Goal: Task Accomplishment & Management: Manage account settings

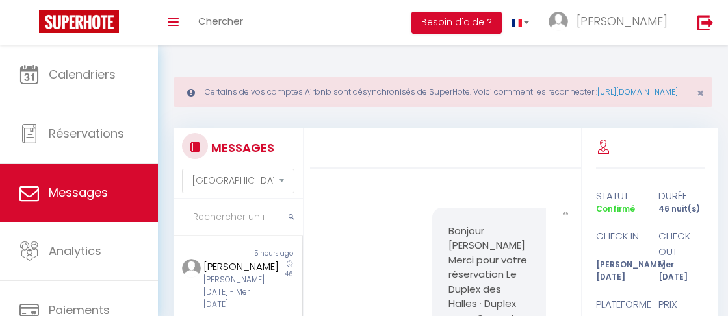
select select "message"
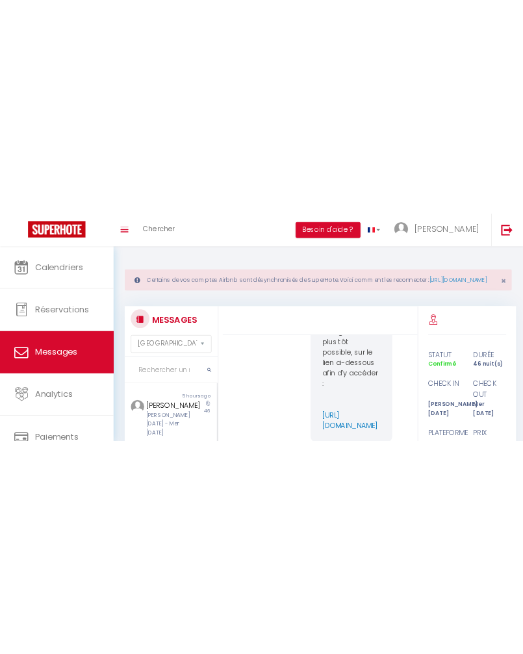
scroll to position [1275, 0]
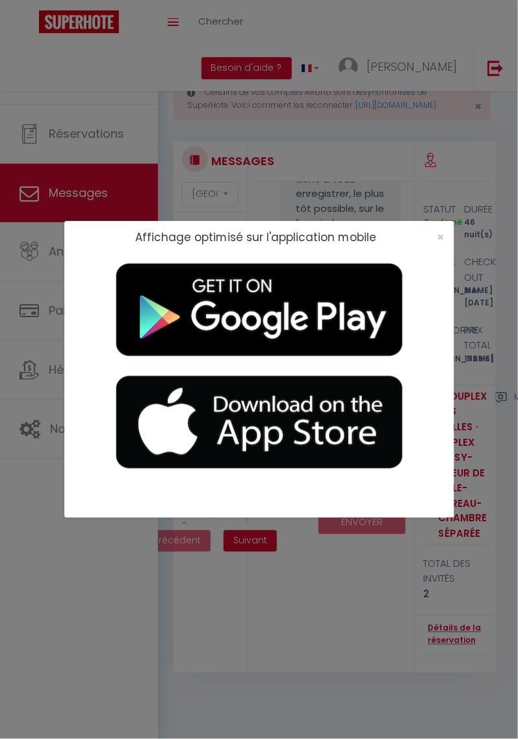
click at [433, 88] on div "Affichage optimisé sur l'application mobile ×" at bounding box center [259, 369] width 390 height 739
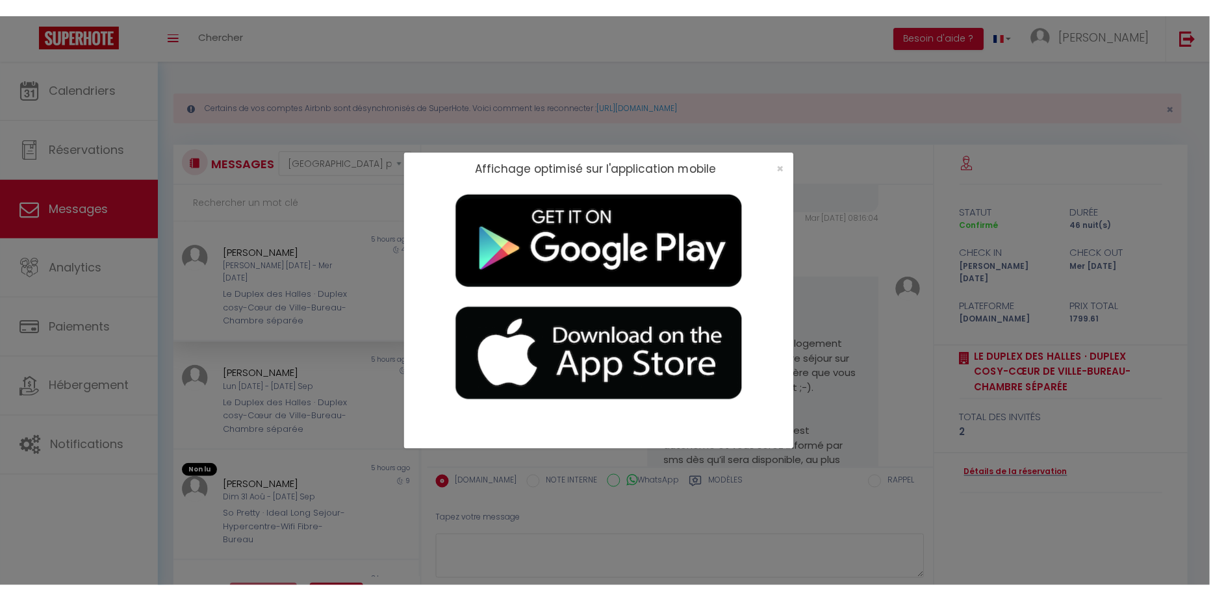
scroll to position [205, 0]
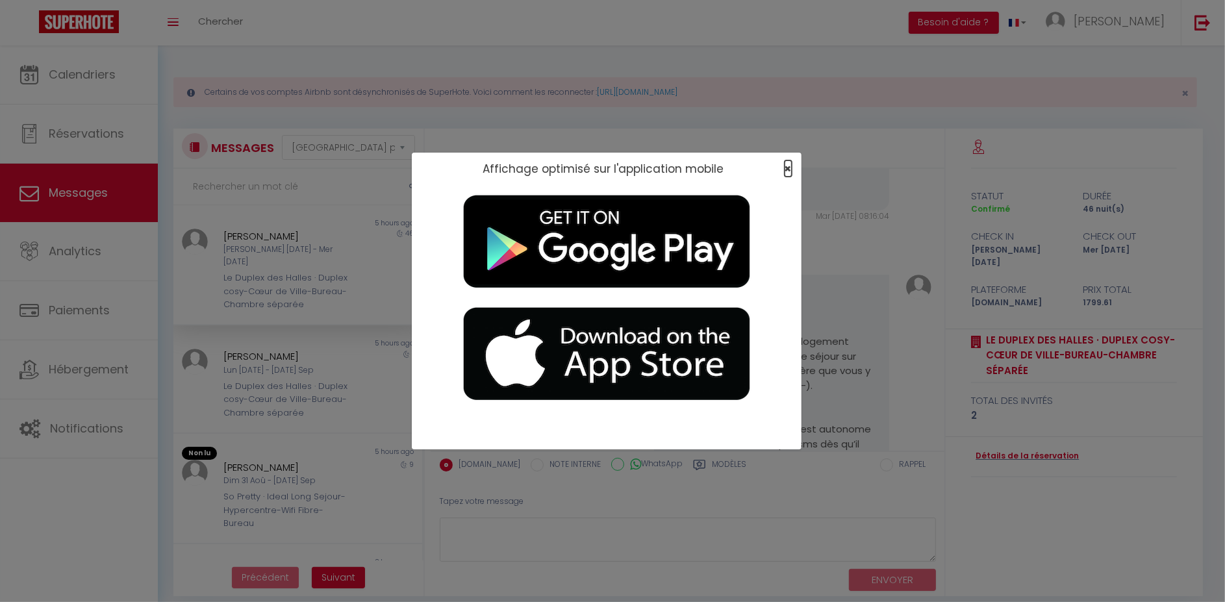
click at [727, 170] on span "×" at bounding box center [788, 168] width 7 height 16
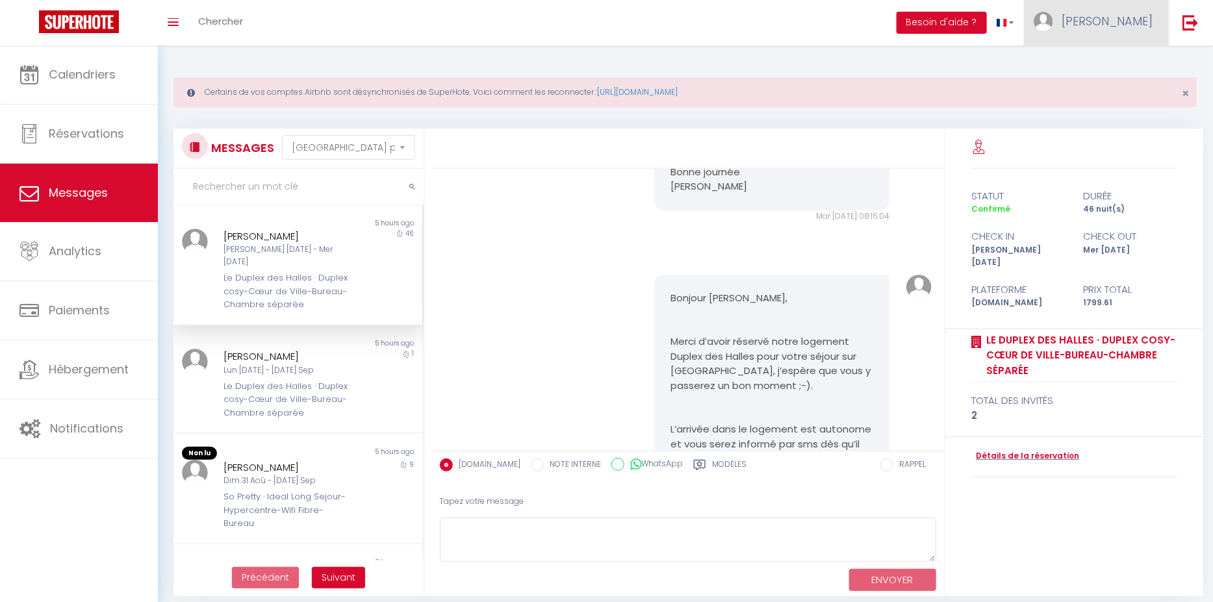
click at [727, 18] on span "[PERSON_NAME]" at bounding box center [1107, 21] width 91 height 16
click at [727, 60] on link "Paramètres" at bounding box center [1117, 65] width 96 height 22
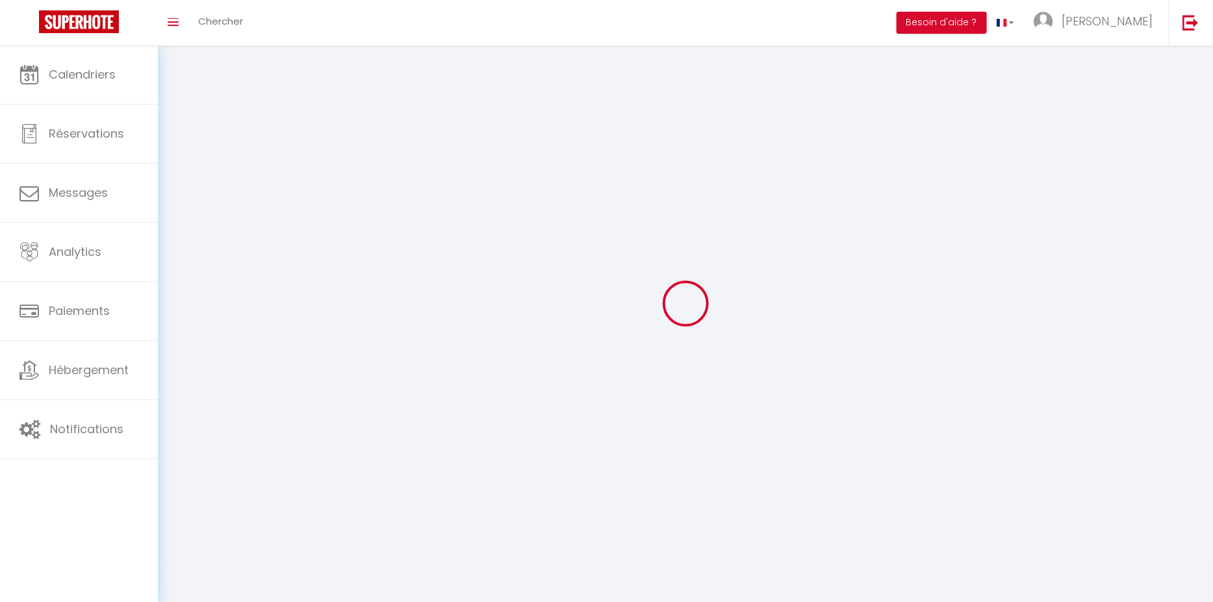
type input "[PERSON_NAME]"
type input "CLAVERIE"
type input "0603997396"
type input "[STREET_ADDRESS]"
type input "64230"
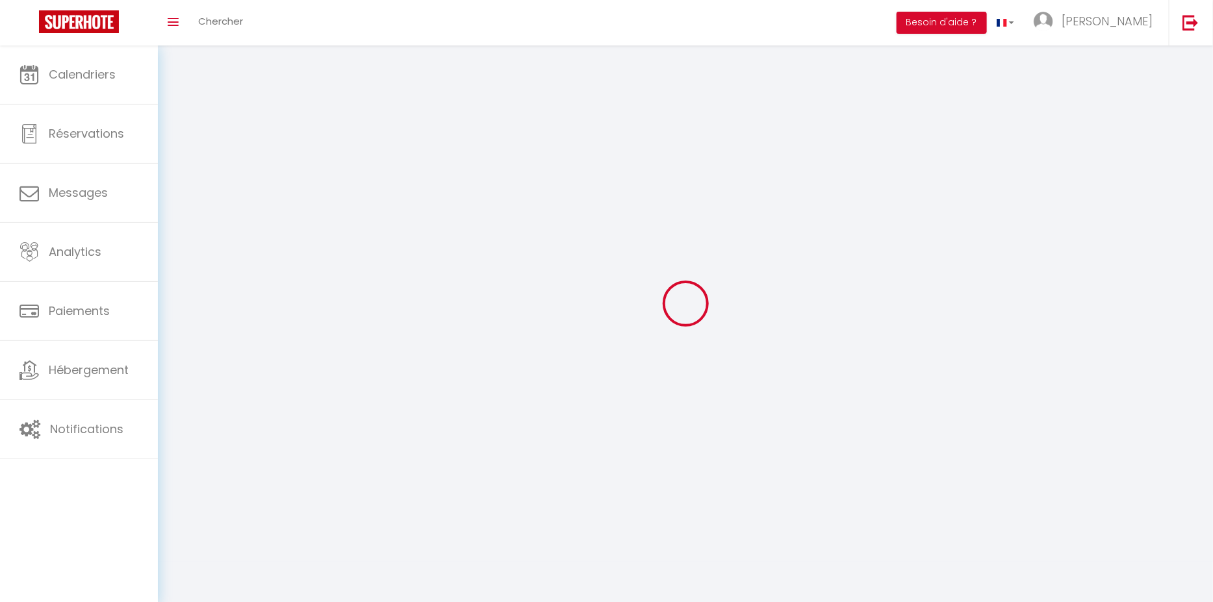
type input "CAUBIOS LOOS"
type input "YCFZOK7WcP1hNWfd9hpbxpXnl"
type input "0VxnSbsQ1YSWiBs4DrHPHQCSM"
type input "[URL][DOMAIN_NAME]"
select select "28"
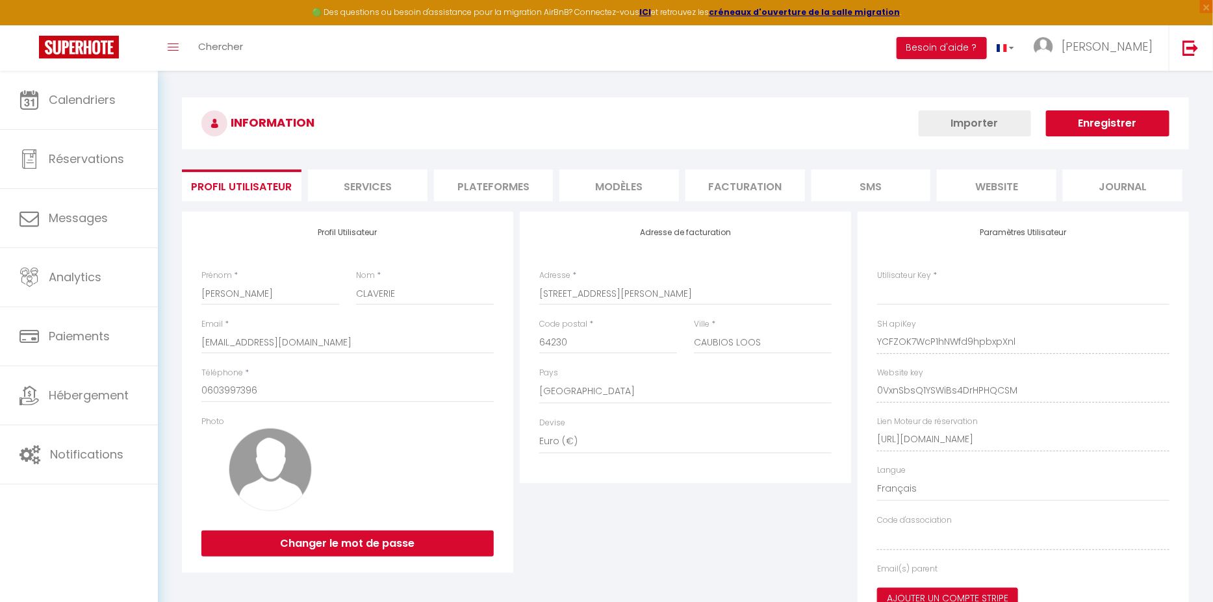
type input "YCFZOK7WcP1hNWfd9hpbxpXnl"
type input "0VxnSbsQ1YSWiBs4DrHPHQCSM"
type input "[URL][DOMAIN_NAME]"
select select "fr"
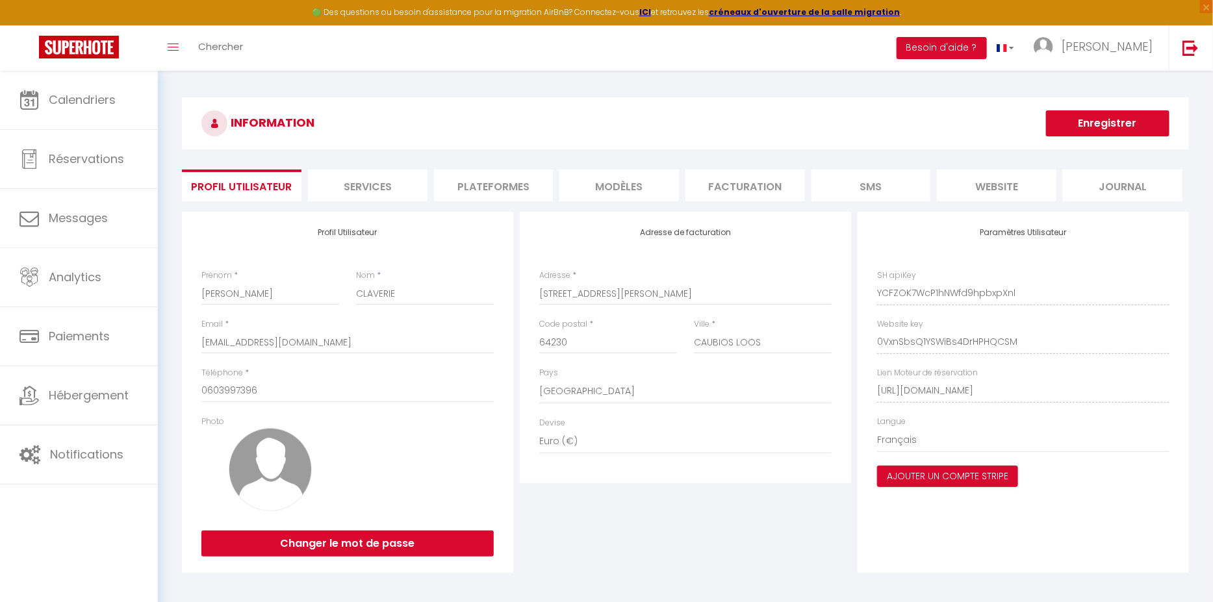
click at [501, 186] on li "Plateformes" at bounding box center [494, 186] width 120 height 32
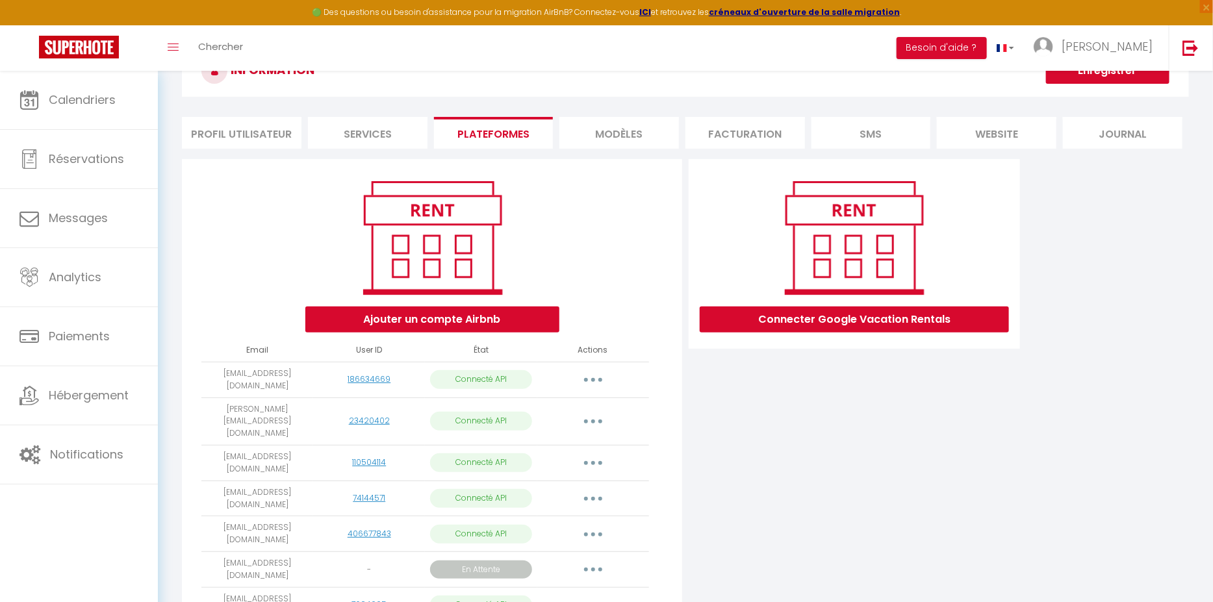
scroll to position [81, 0]
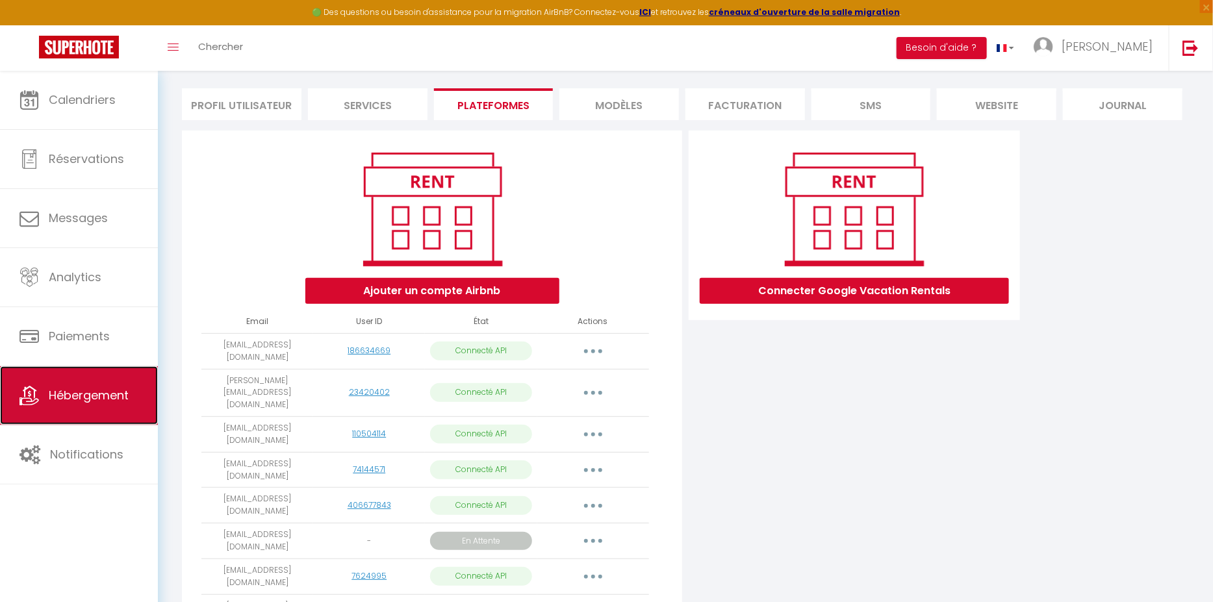
click at [67, 316] on span "Hébergement" at bounding box center [89, 395] width 80 height 16
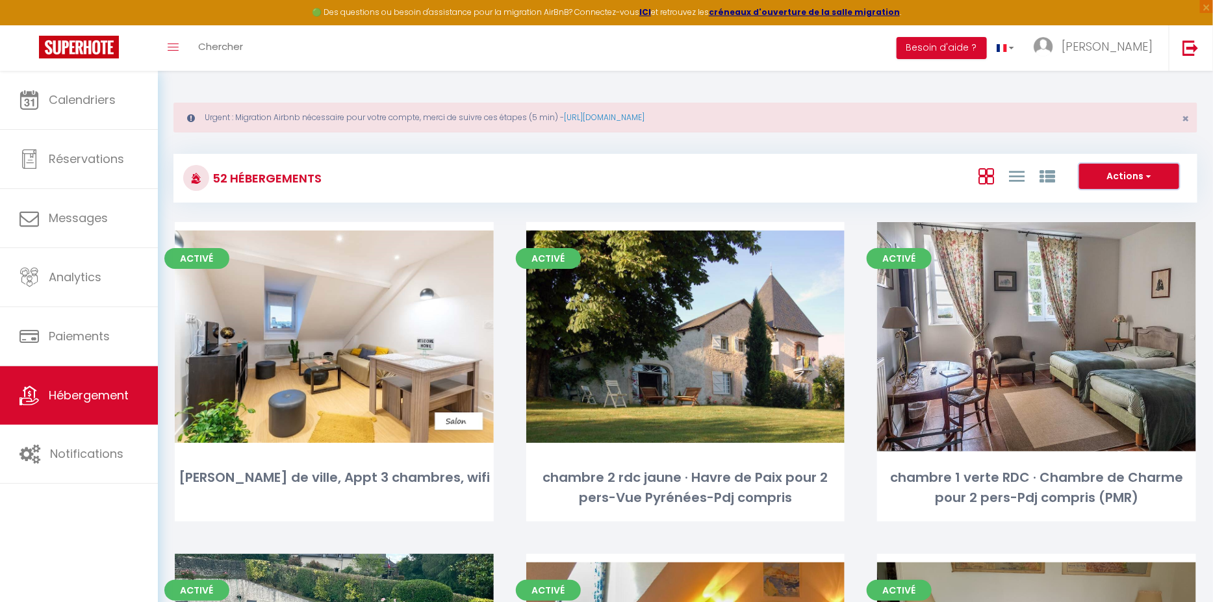
click at [727, 179] on button "Actions" at bounding box center [1129, 177] width 100 height 26
click at [727, 43] on span "[PERSON_NAME]" at bounding box center [1107, 46] width 91 height 16
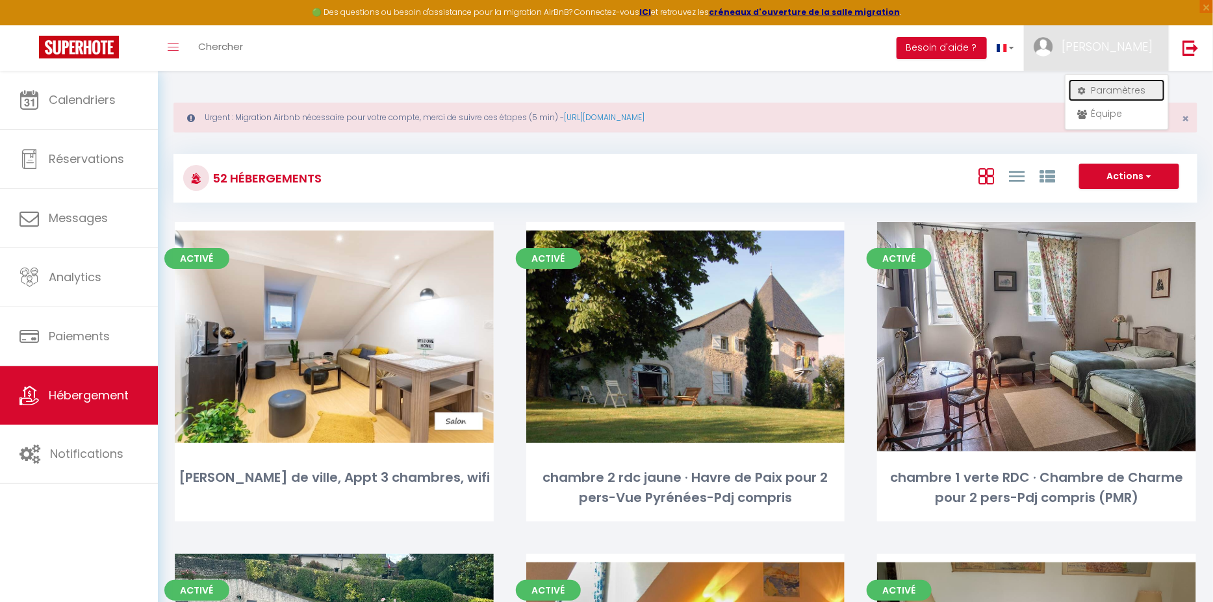
click at [727, 89] on link "Paramètres" at bounding box center [1117, 90] width 96 height 22
select select "28"
select select "fr"
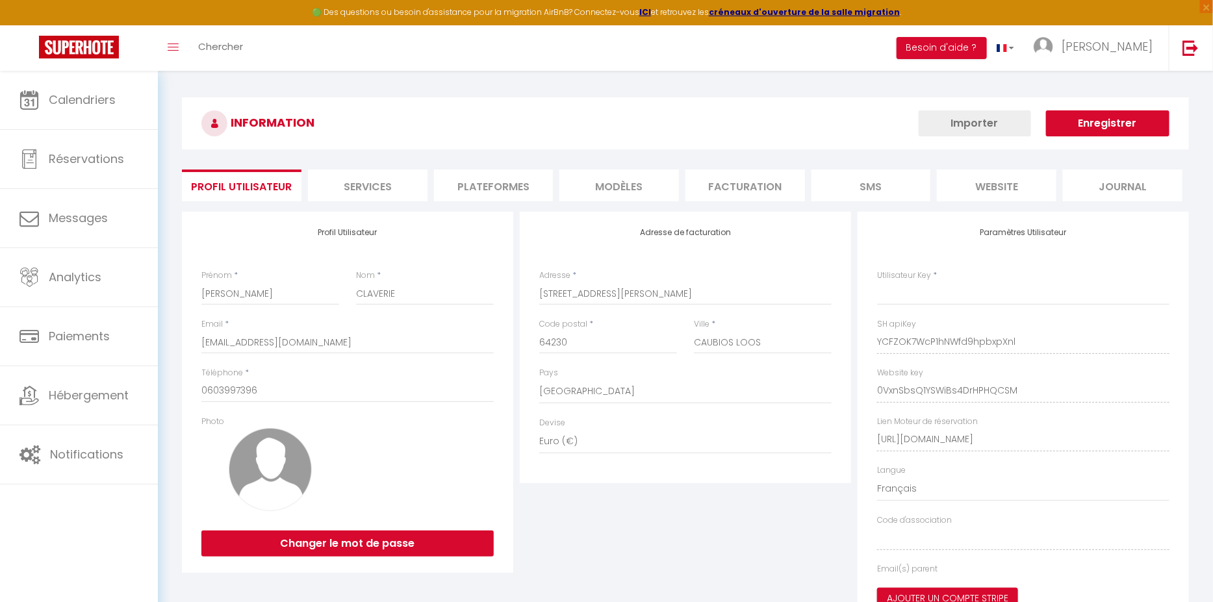
type input "YCFZOK7WcP1hNWfd9hpbxpXnl"
type input "0VxnSbsQ1YSWiBs4DrHPHQCSM"
type input "[URL][DOMAIN_NAME]"
select select "fr"
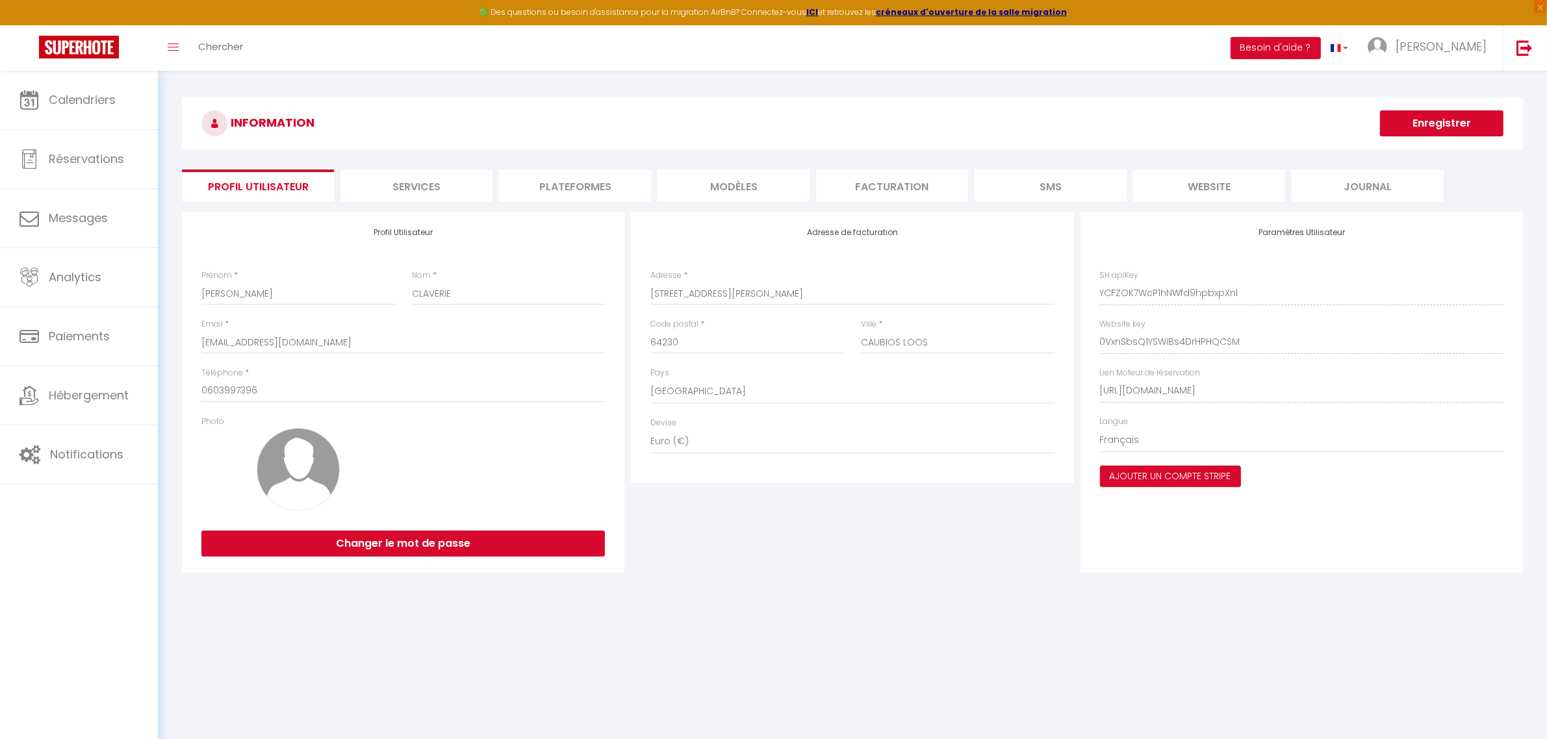
click at [602, 187] on li "Plateformes" at bounding box center [575, 186] width 152 height 32
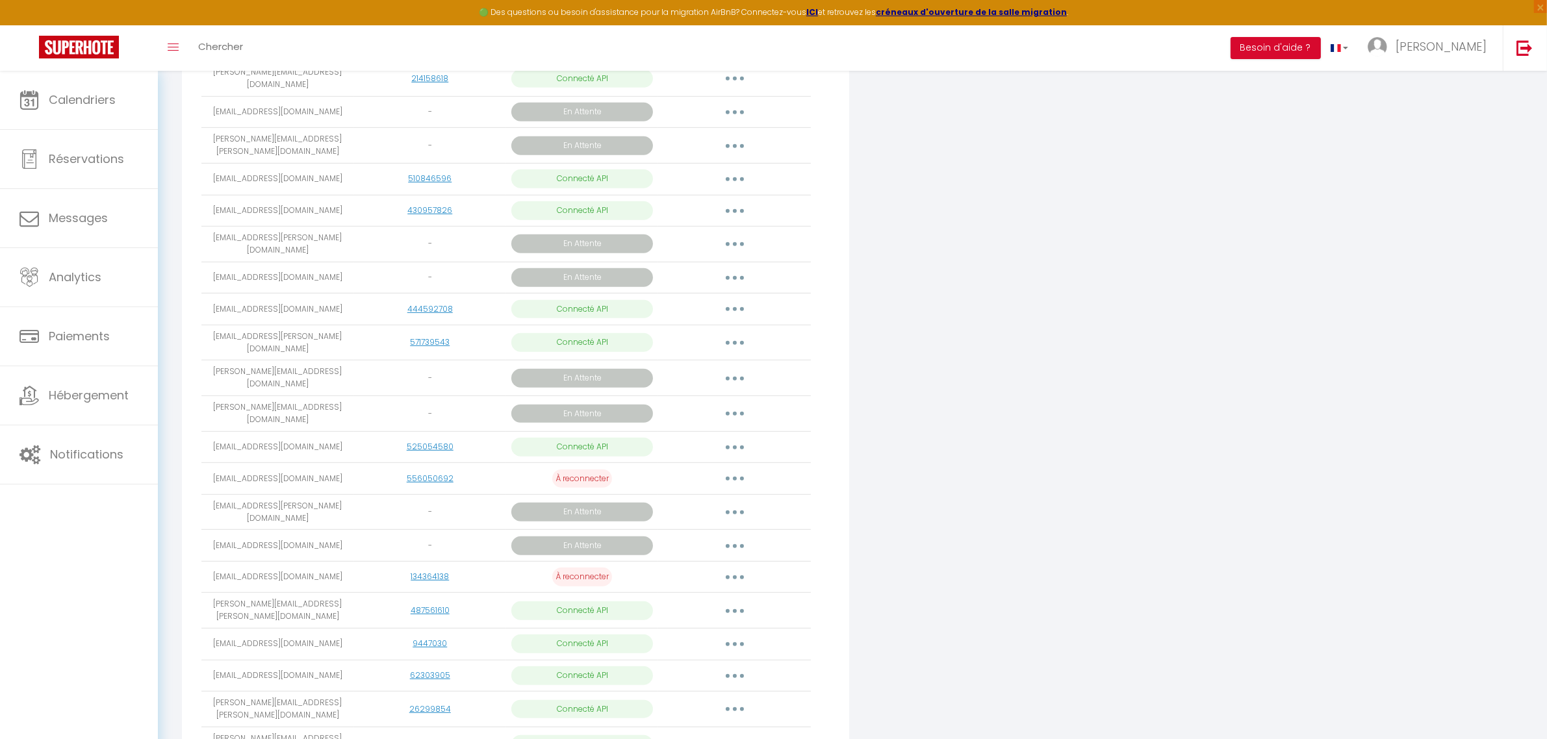
scroll to position [1051, 0]
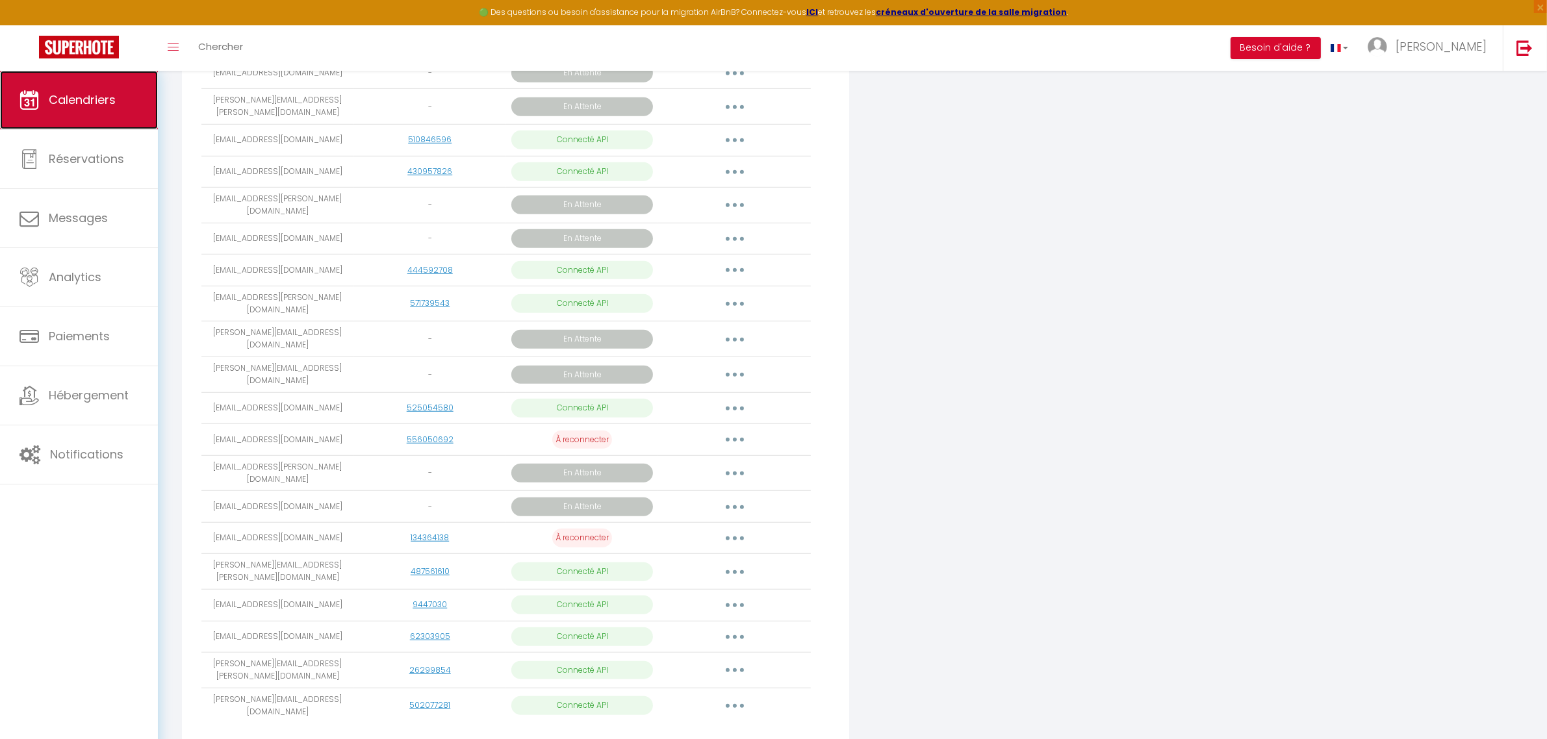
click at [105, 101] on span "Calendriers" at bounding box center [82, 100] width 67 height 16
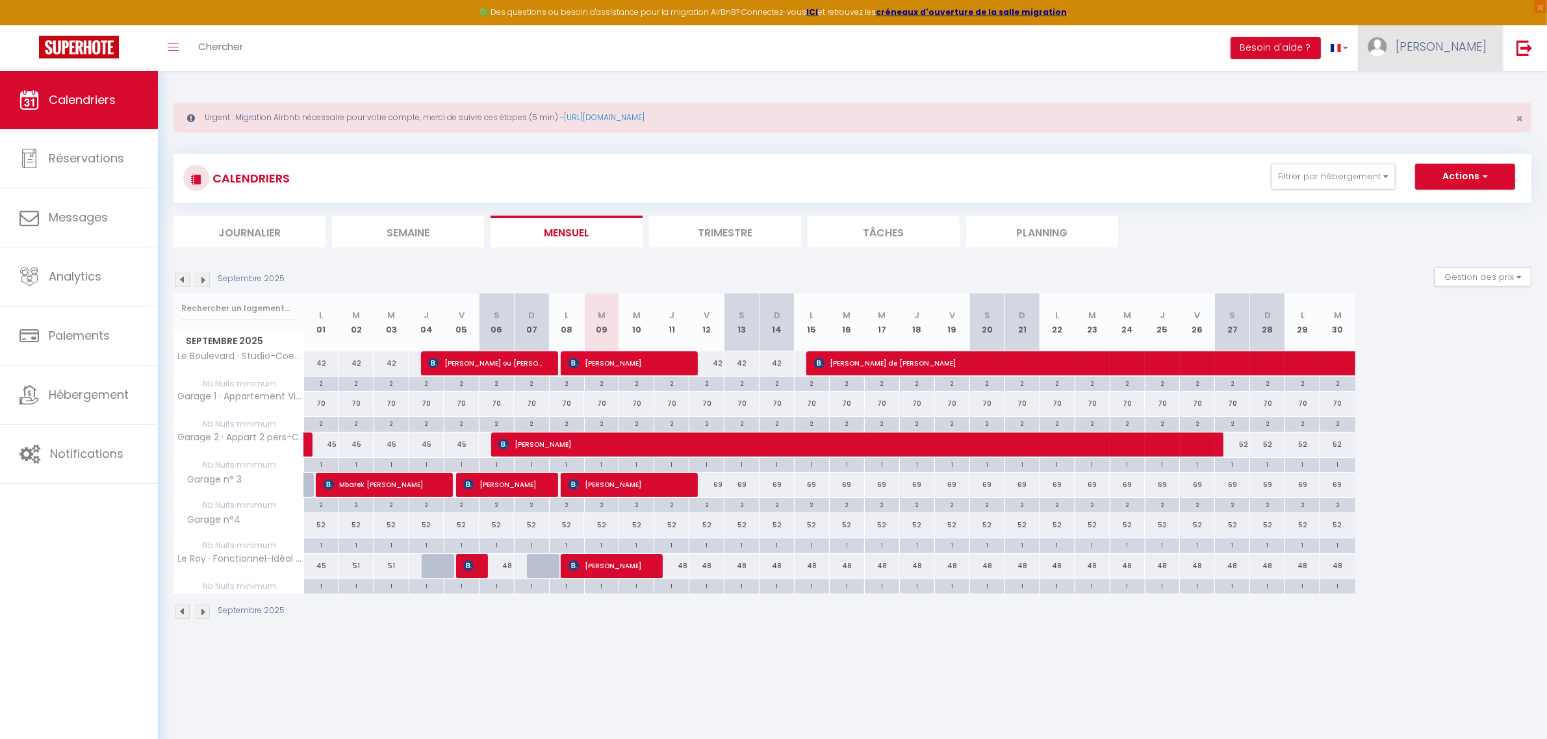
click at [727, 47] on span "[PERSON_NAME]" at bounding box center [1441, 46] width 91 height 16
click at [727, 86] on link "Paramètres" at bounding box center [1451, 90] width 96 height 22
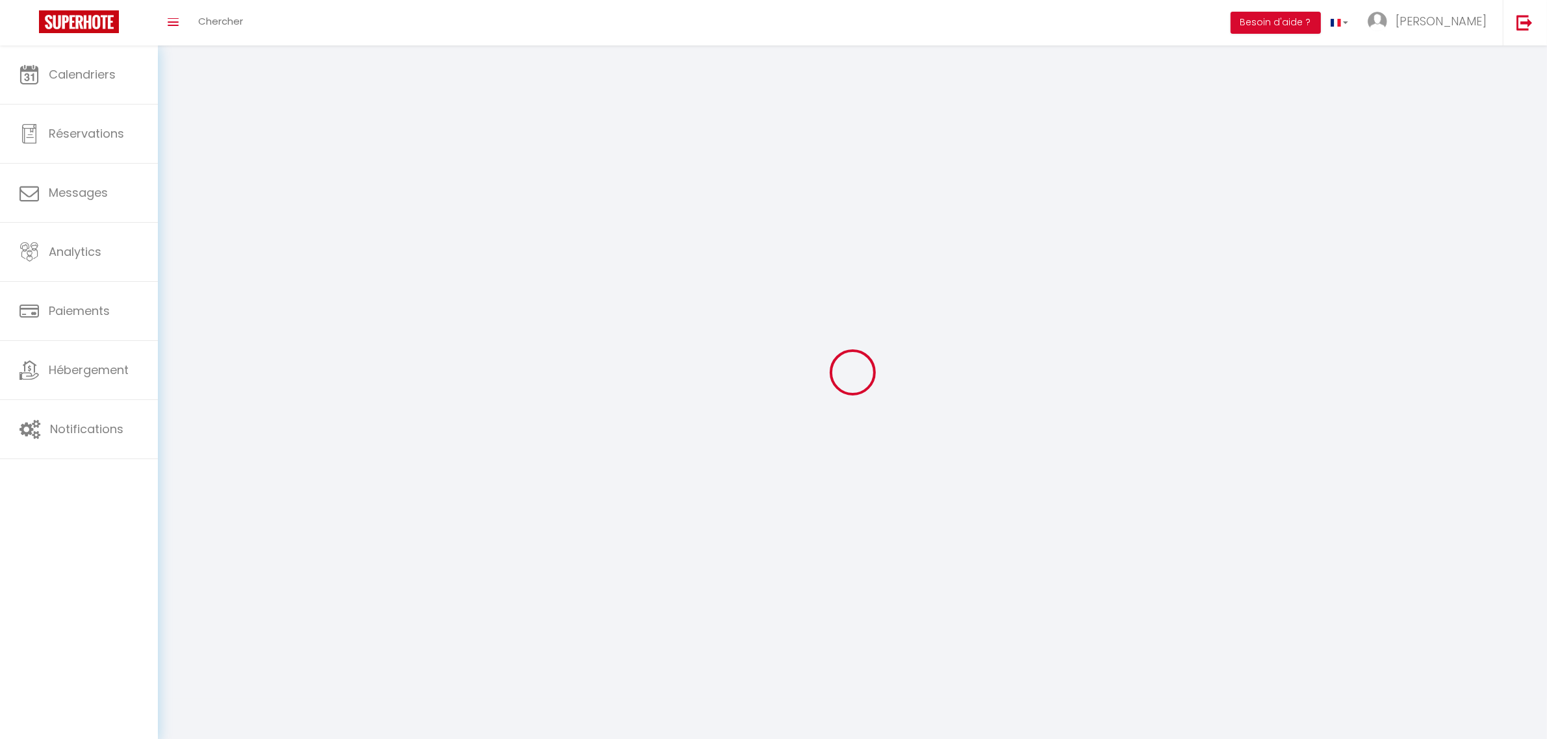
type input "[PERSON_NAME]"
type input "CLAVERIE"
type input "0603997396"
type input "[STREET_ADDRESS]"
type input "64230"
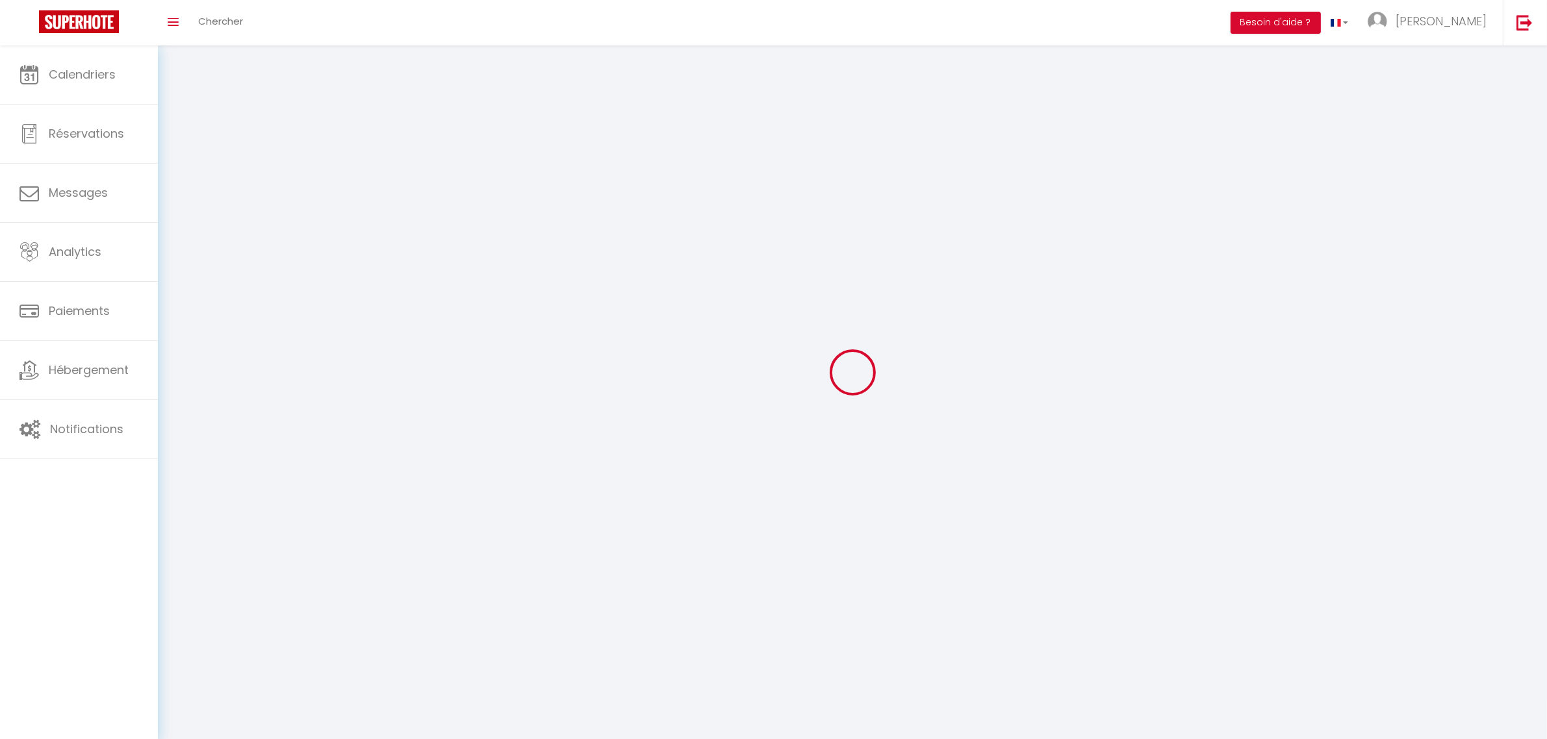
type input "CAUBIOS LOOS"
type input "YCFZOK7WcP1hNWfd9hpbxpXnl"
type input "0VxnSbsQ1YSWiBs4DrHPHQCSM"
type input "[URL][DOMAIN_NAME]"
select select "28"
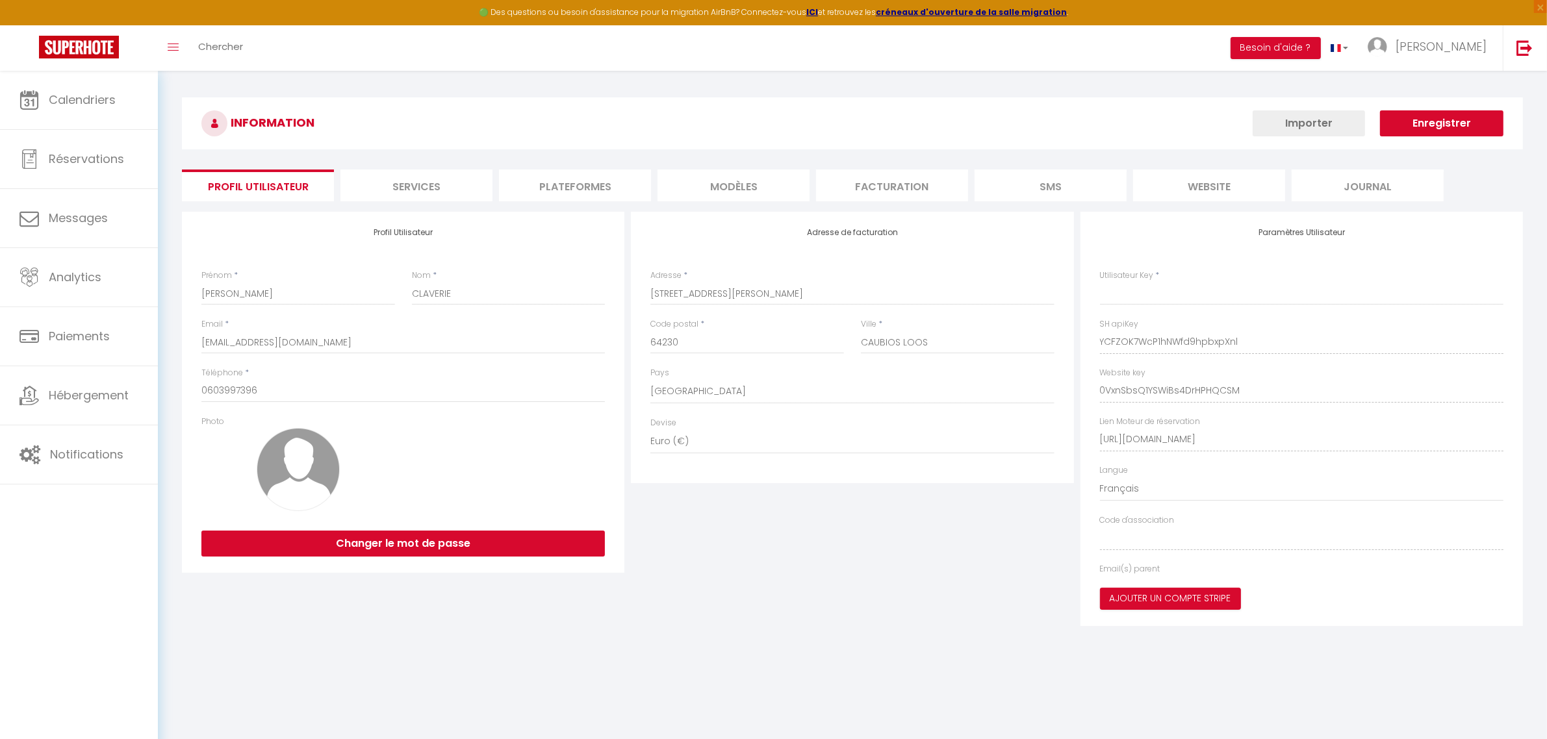
type input "YCFZOK7WcP1hNWfd9hpbxpXnl"
type input "0VxnSbsQ1YSWiBs4DrHPHQCSM"
type input "[URL][DOMAIN_NAME]"
select select "fr"
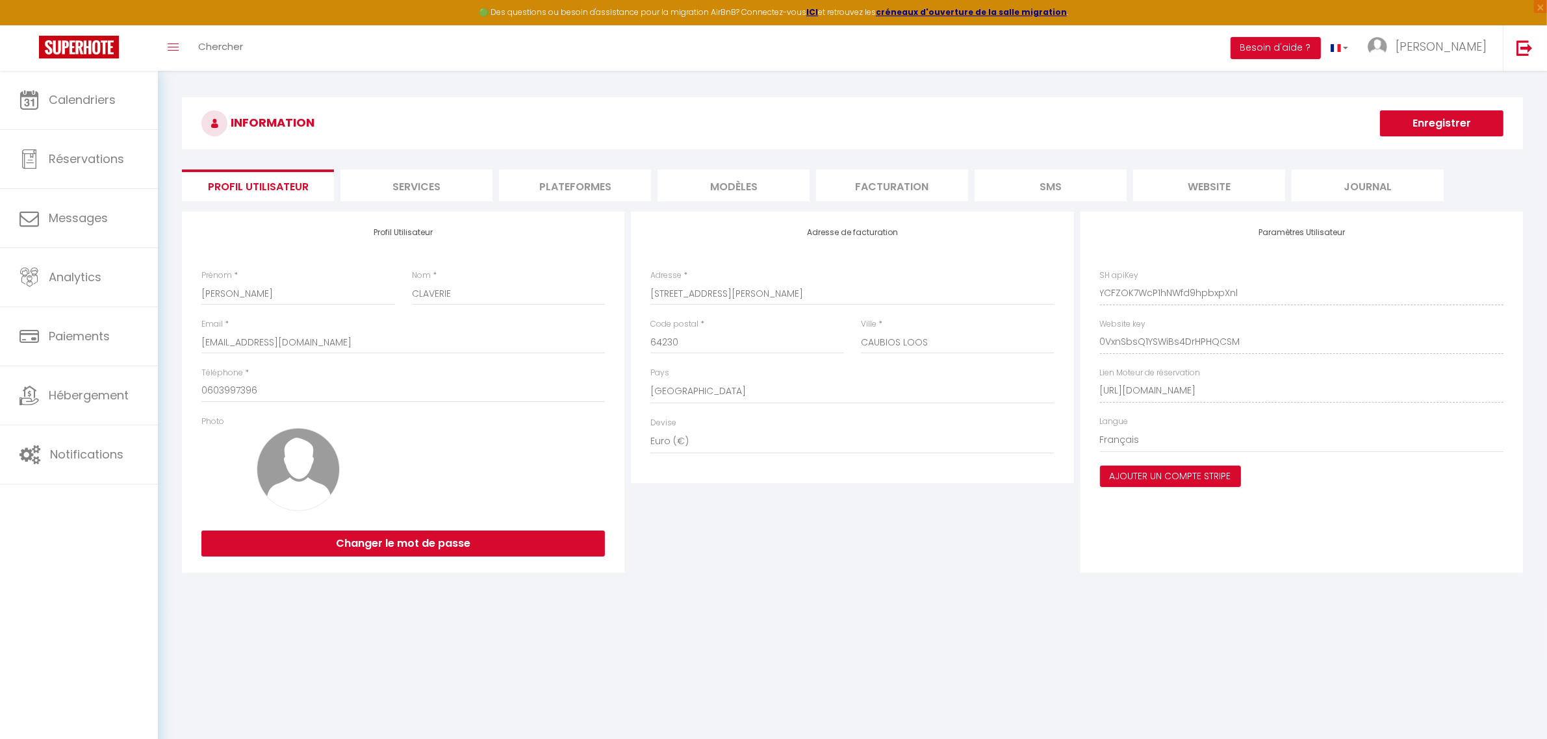
click at [596, 183] on li "Plateformes" at bounding box center [575, 186] width 152 height 32
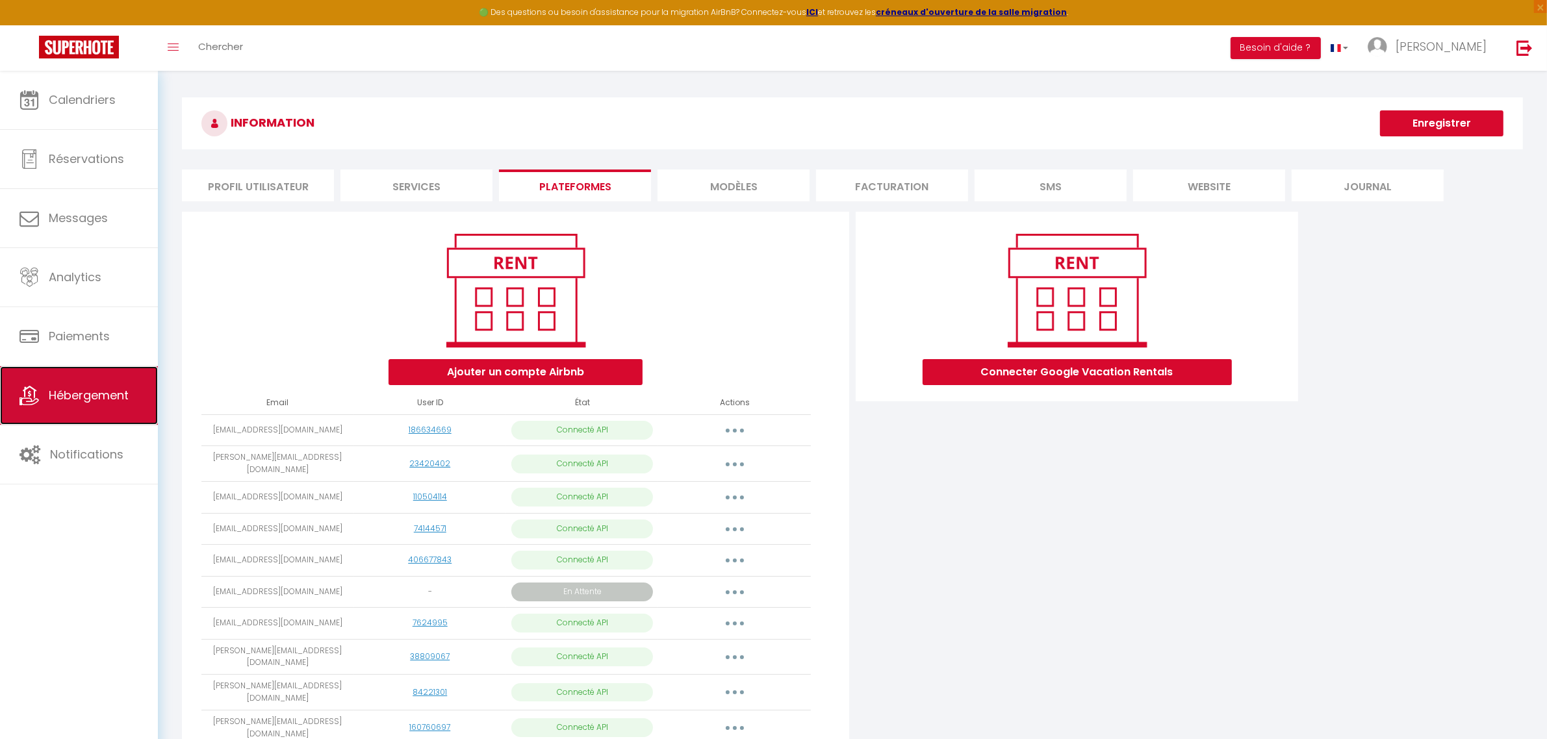
click at [73, 316] on link "Hébergement" at bounding box center [79, 395] width 158 height 58
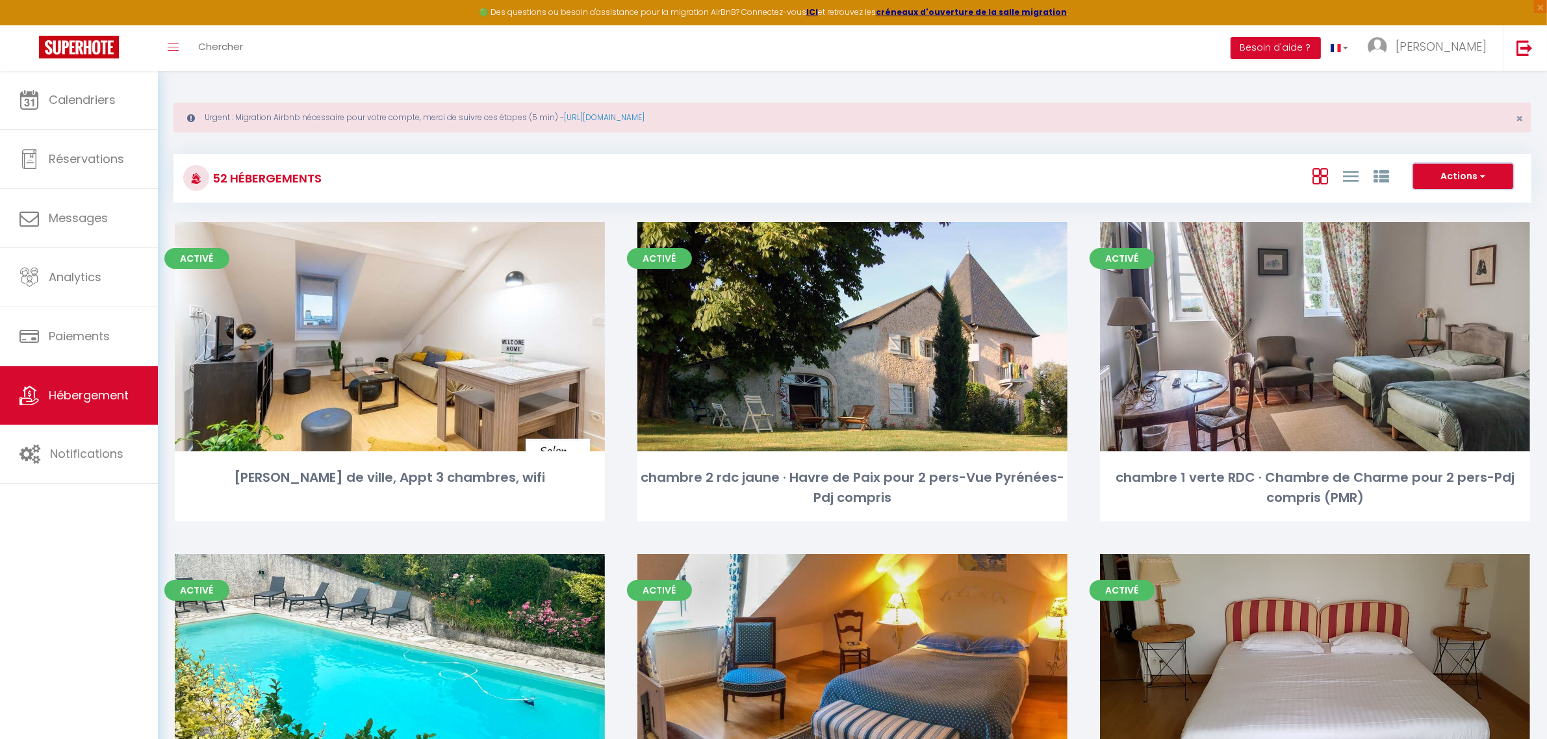
click at [727, 176] on span "button" at bounding box center [1481, 176] width 8 height 13
click at [727, 40] on span "[PERSON_NAME]" at bounding box center [1441, 46] width 91 height 16
click at [727, 86] on link "Paramètres" at bounding box center [1451, 90] width 96 height 22
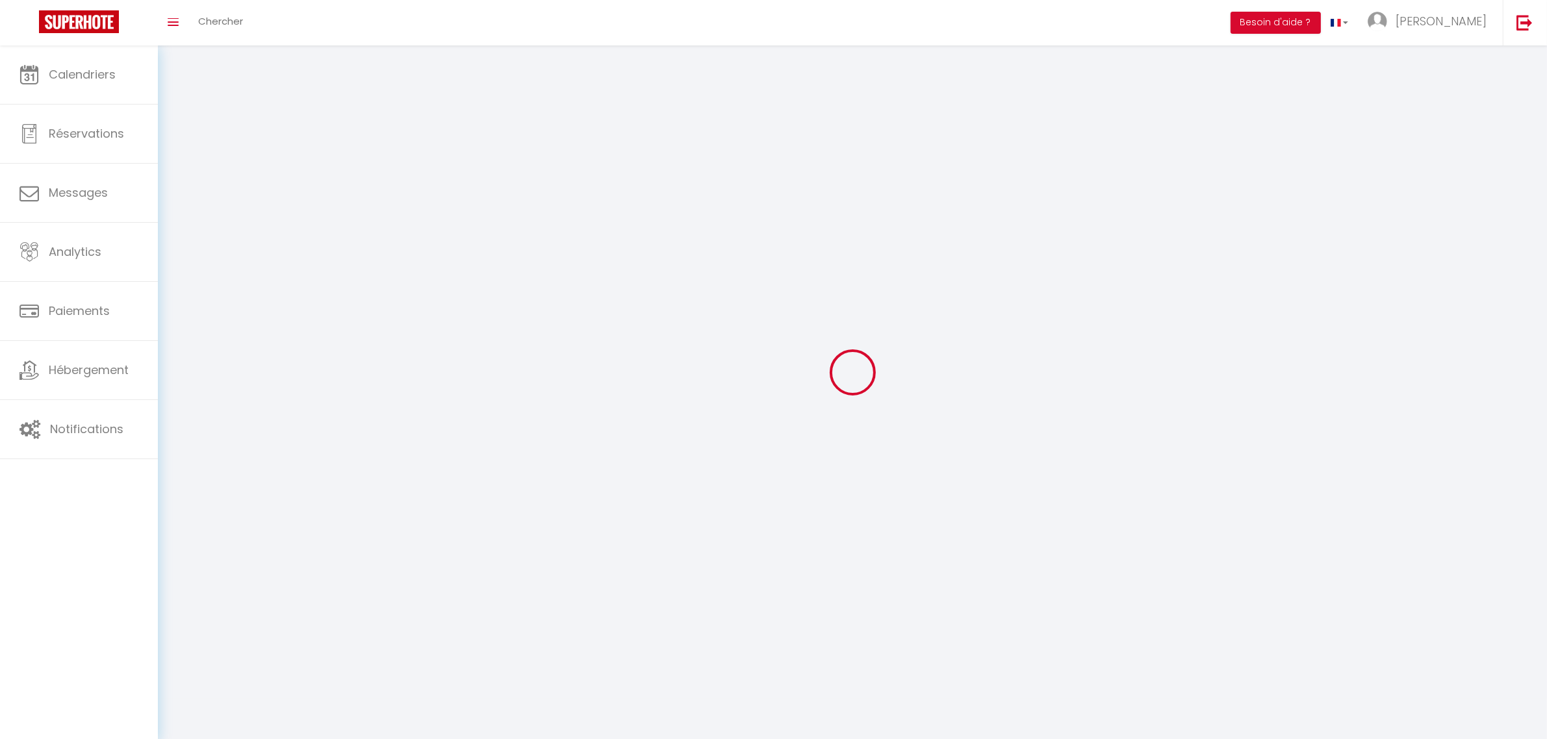
type input "[PERSON_NAME]"
type input "CLAVERIE"
type input "0603997396"
type input "[STREET_ADDRESS]"
type input "64230"
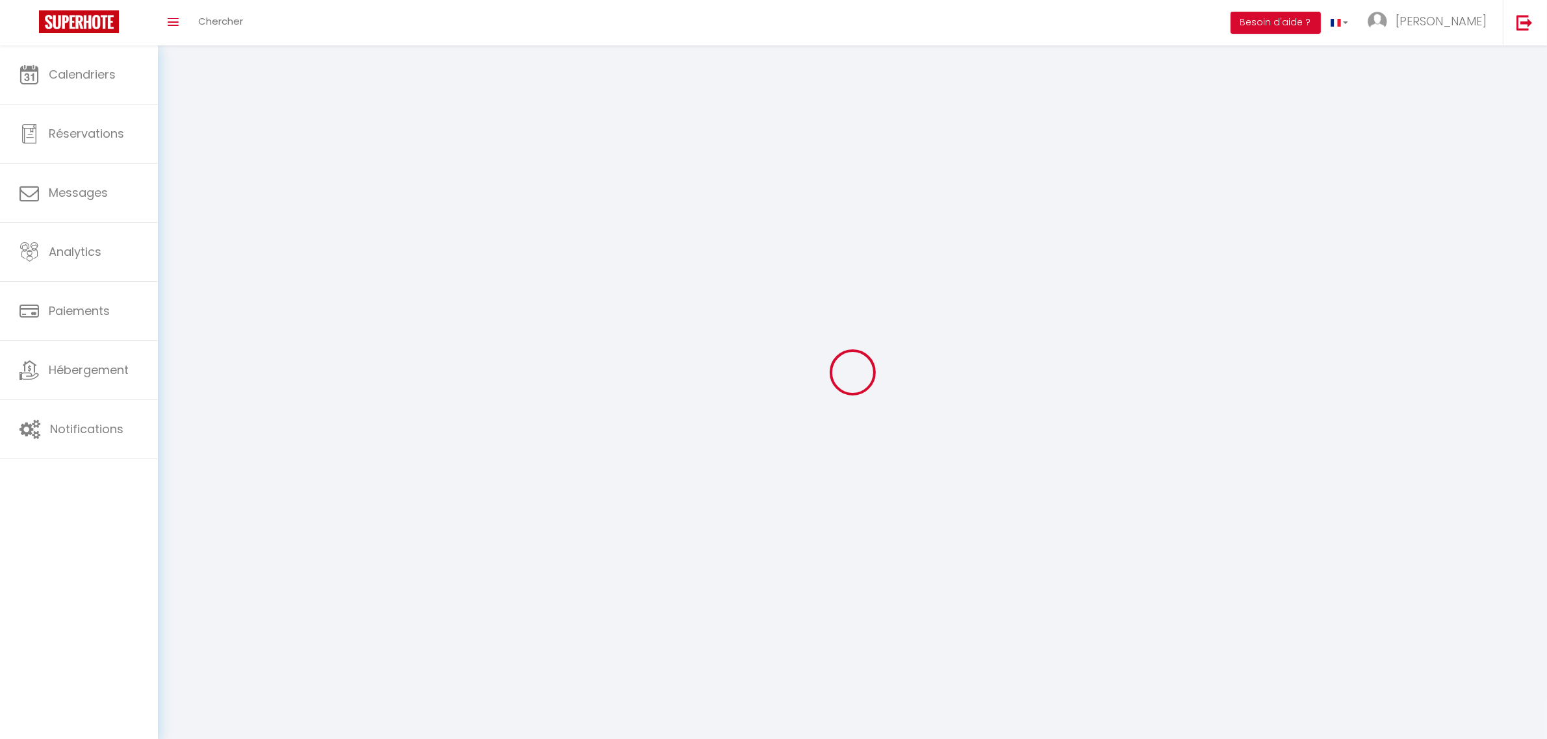
type input "CAUBIOS LOOS"
type input "YCFZOK7WcP1hNWfd9hpbxpXnl"
type input "0VxnSbsQ1YSWiBs4DrHPHQCSM"
type input "[URL][DOMAIN_NAME]"
select select "28"
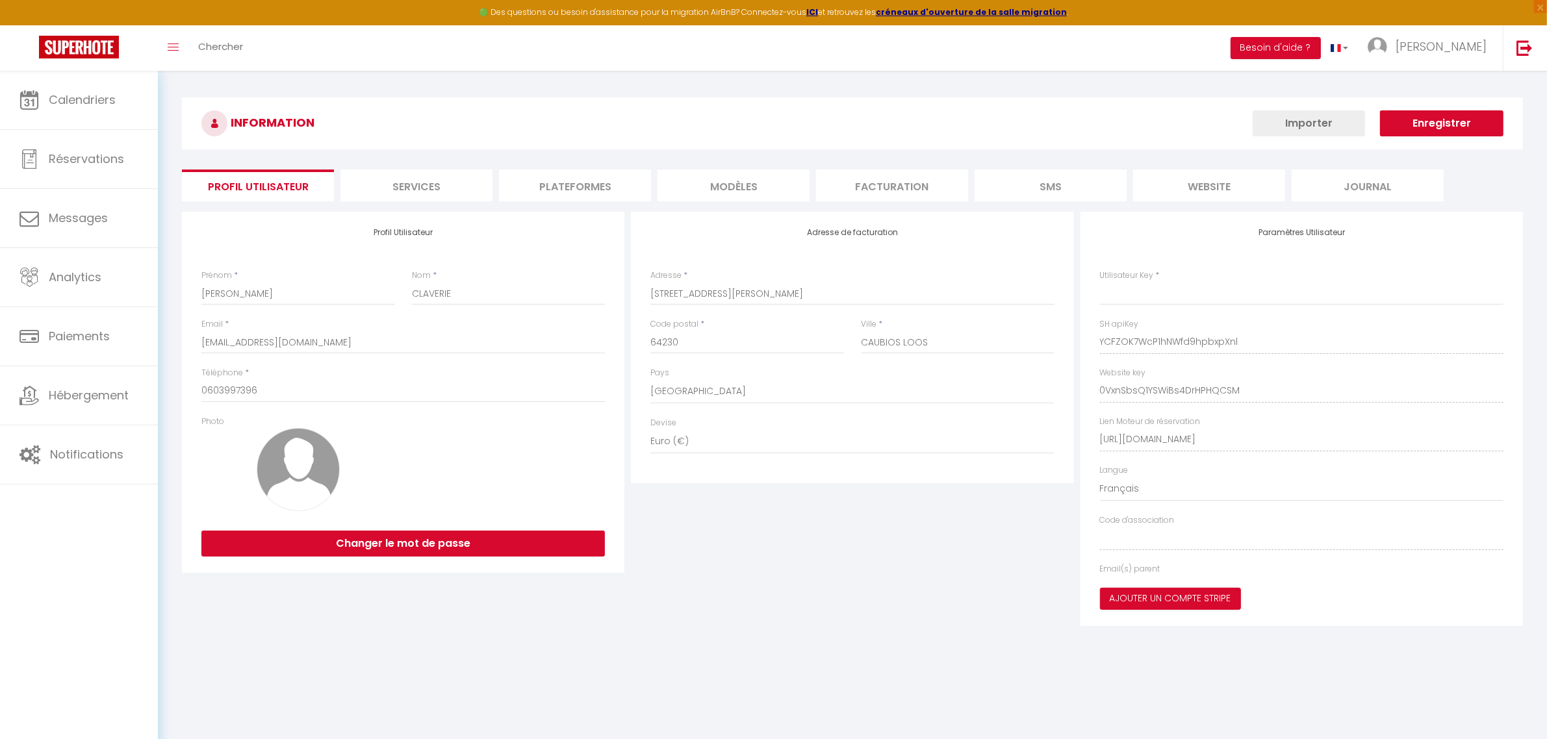
type input "YCFZOK7WcP1hNWfd9hpbxpXnl"
type input "0VxnSbsQ1YSWiBs4DrHPHQCSM"
type input "[URL][DOMAIN_NAME]"
select select "fr"
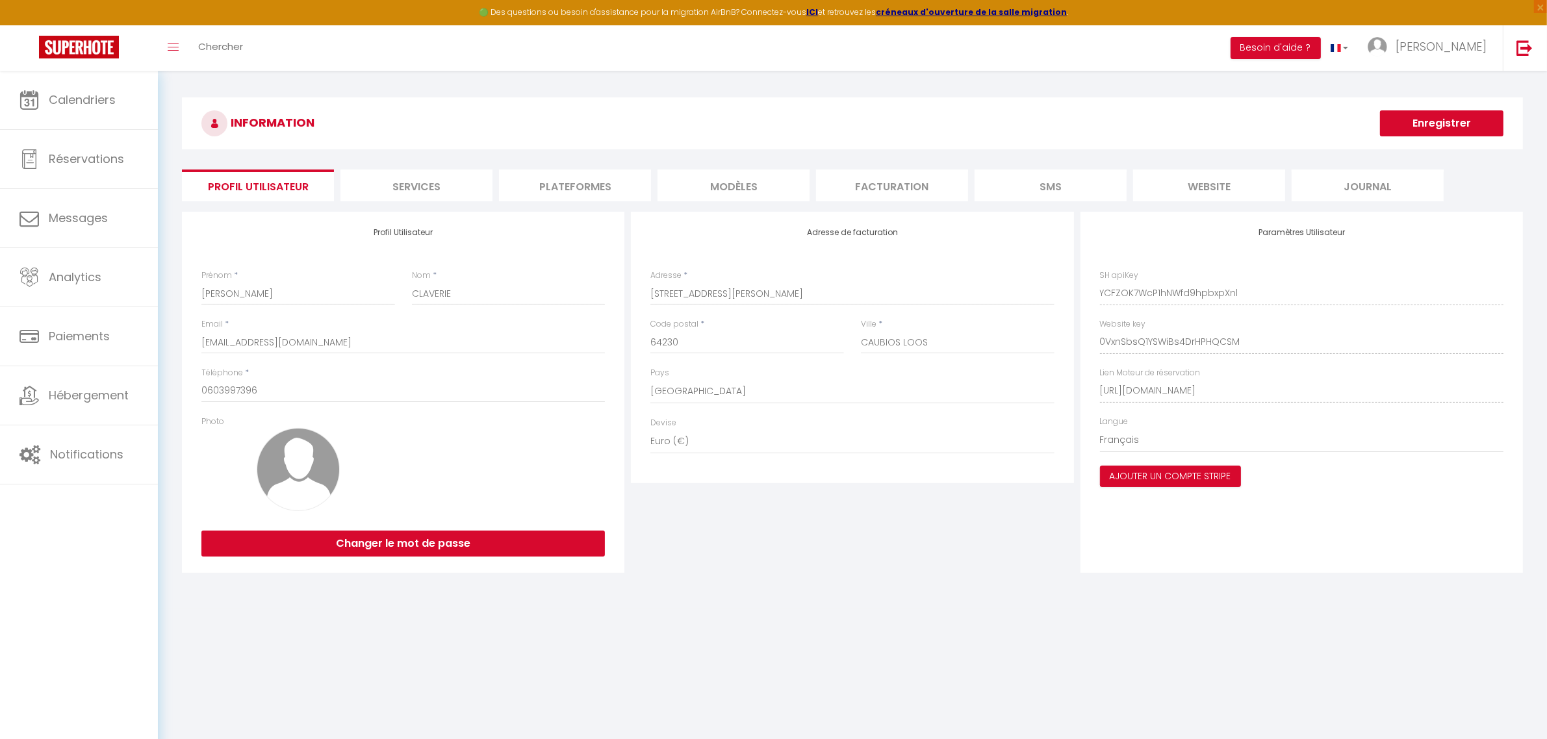
click at [570, 188] on li "Plateformes" at bounding box center [575, 186] width 152 height 32
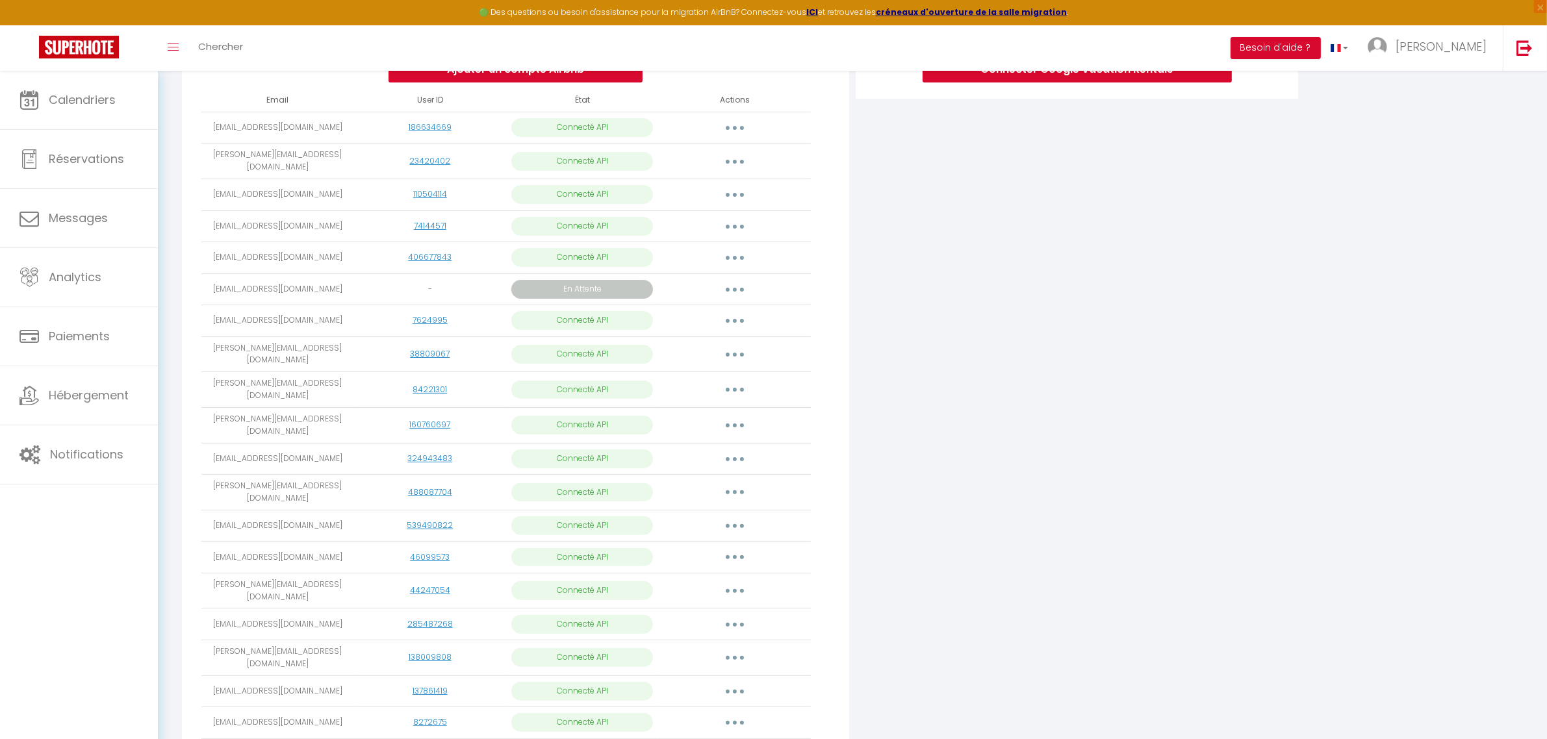
scroll to position [162, 0]
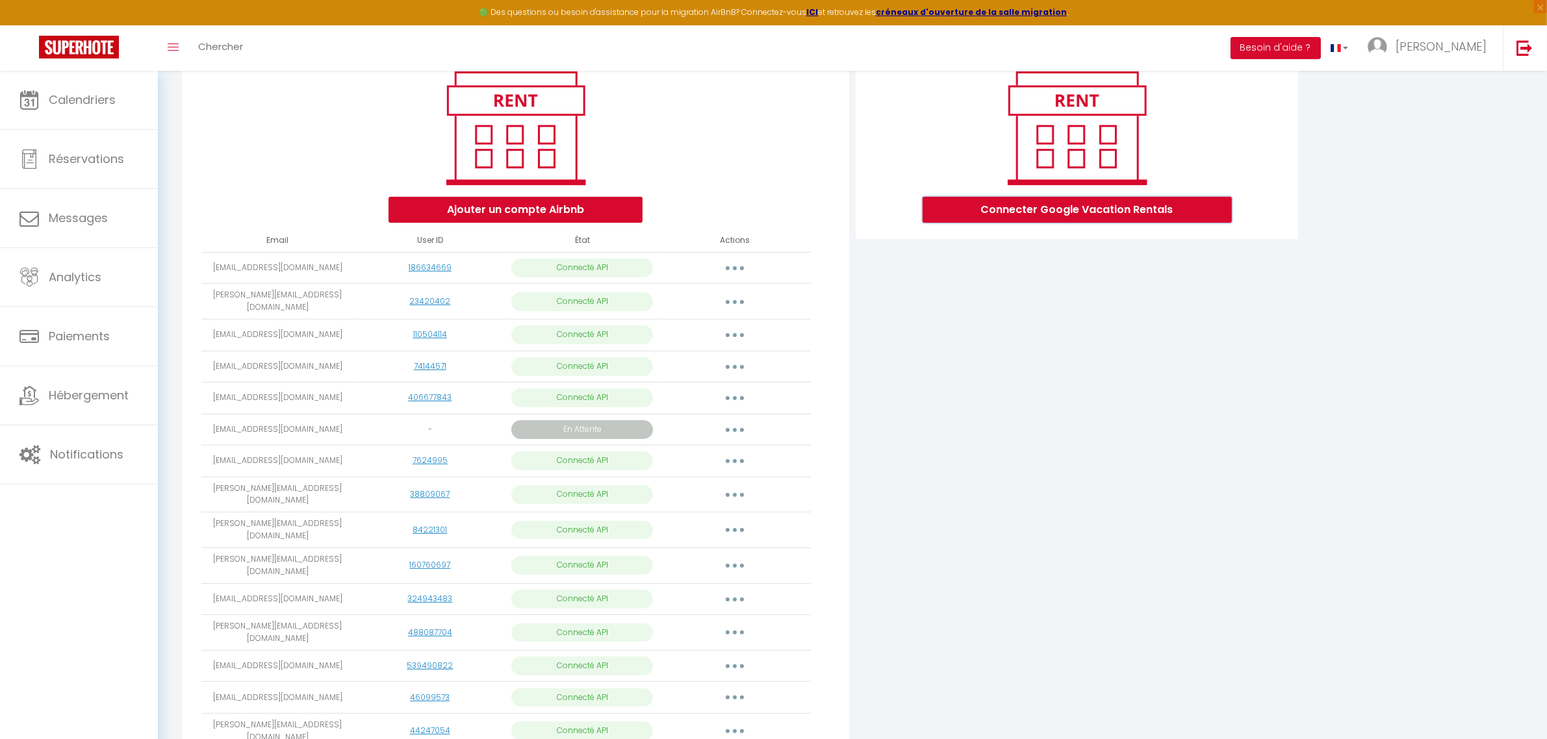
click at [727, 207] on button "Connecter Google Vacation Rentals" at bounding box center [1077, 210] width 309 height 26
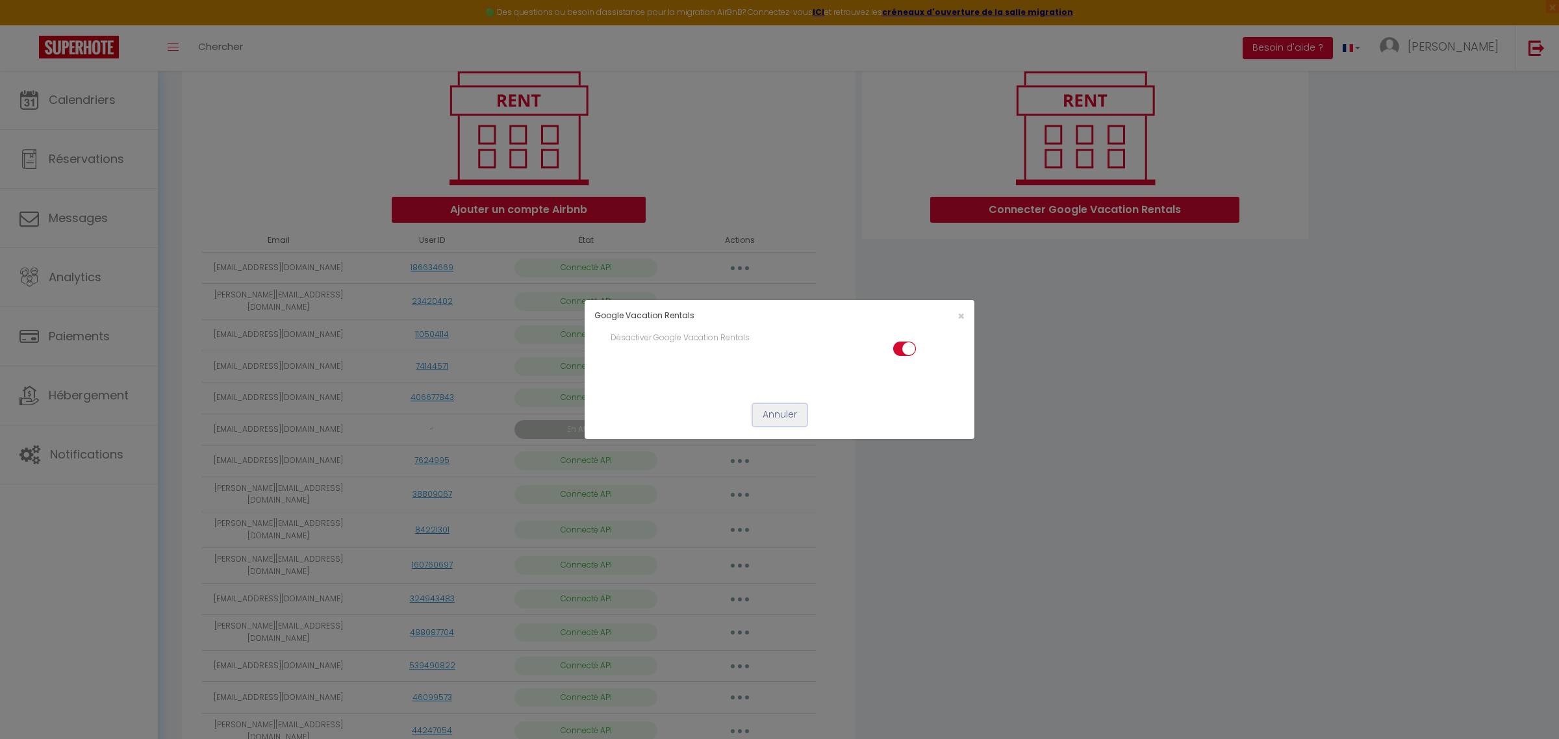
click at [727, 316] on button "Annuler" at bounding box center [780, 415] width 54 height 22
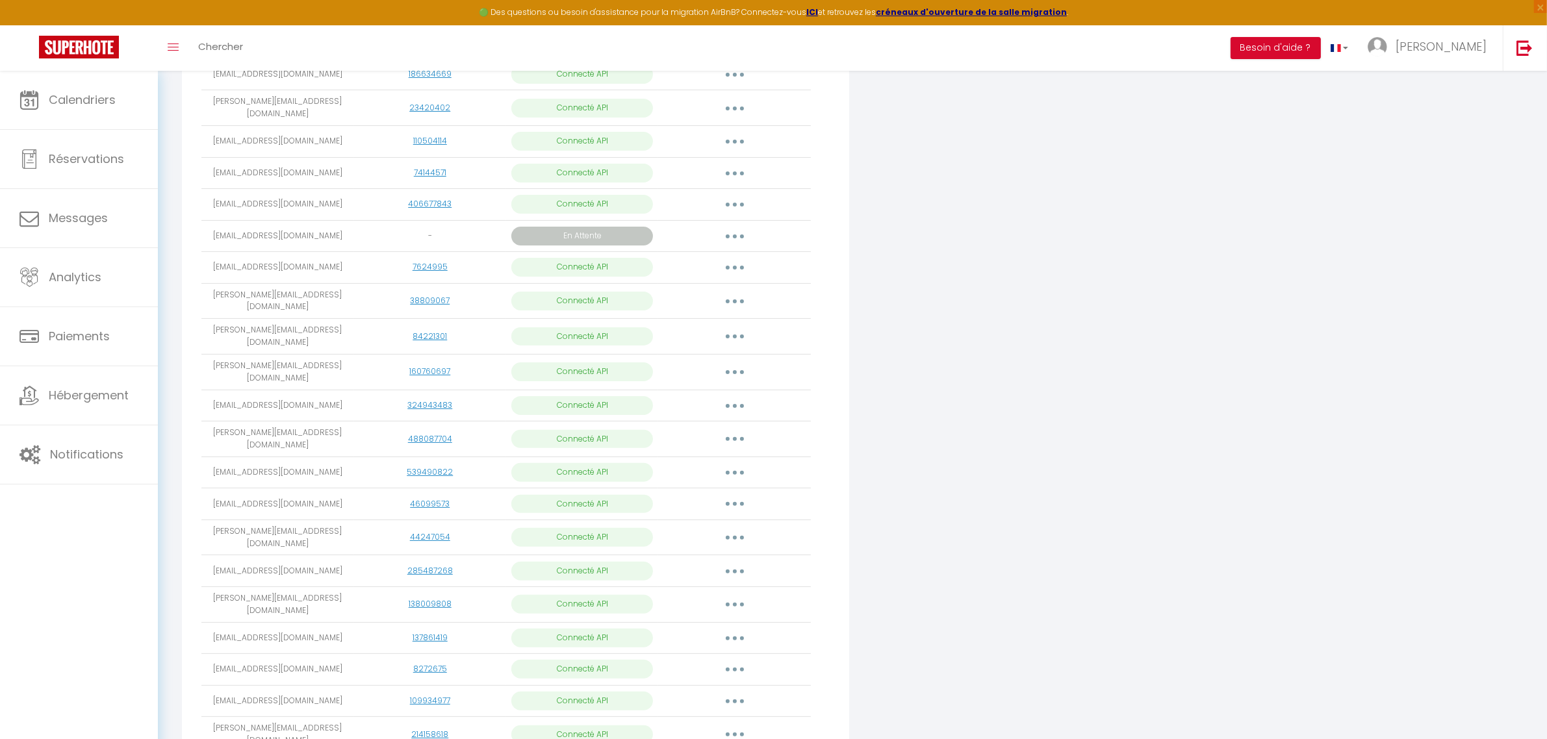
scroll to position [406, 0]
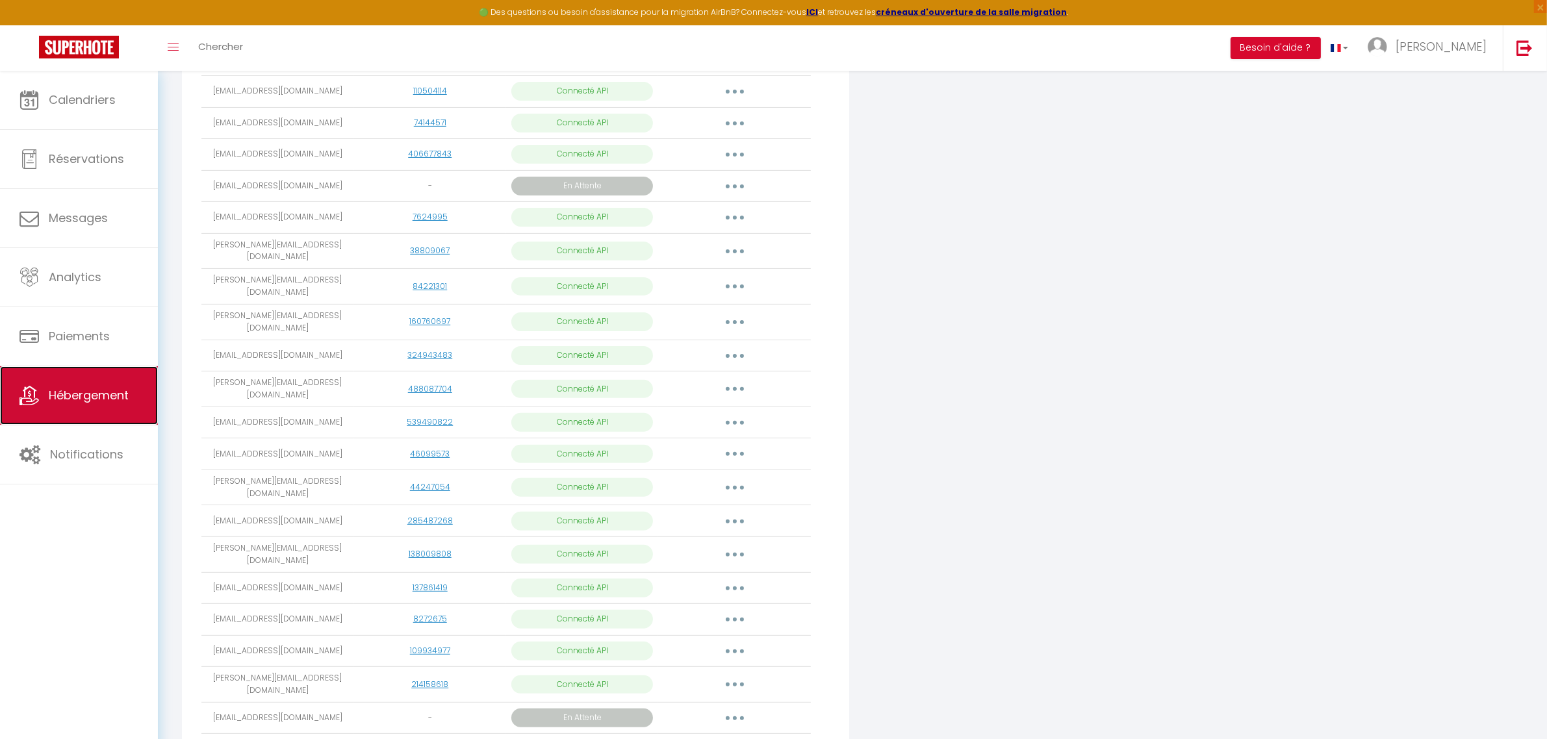
click at [92, 316] on span "Hébergement" at bounding box center [89, 395] width 80 height 16
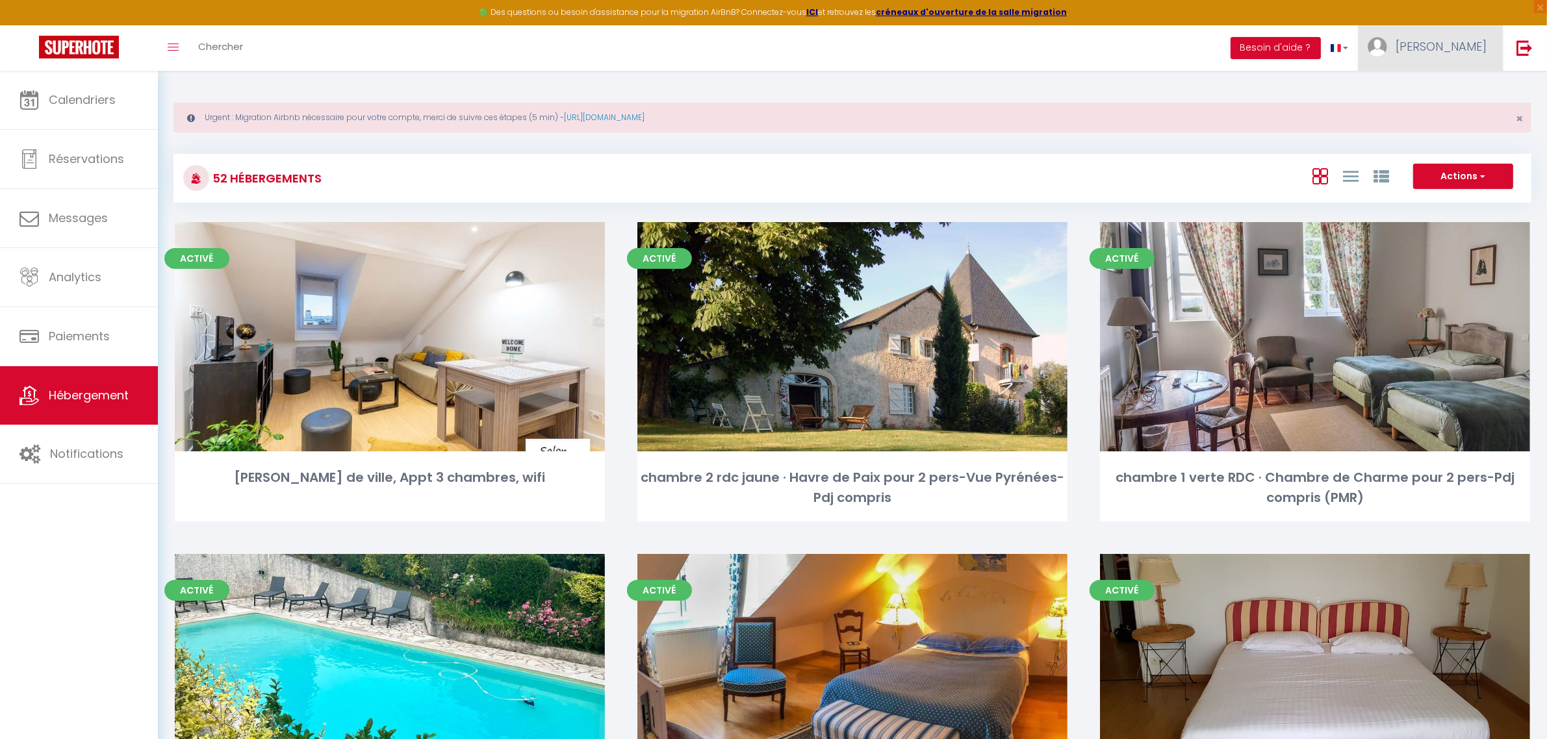
click at [727, 44] on span "[PERSON_NAME]" at bounding box center [1441, 46] width 91 height 16
click at [727, 44] on button "Besoin d'aide ?" at bounding box center [1276, 48] width 90 height 22
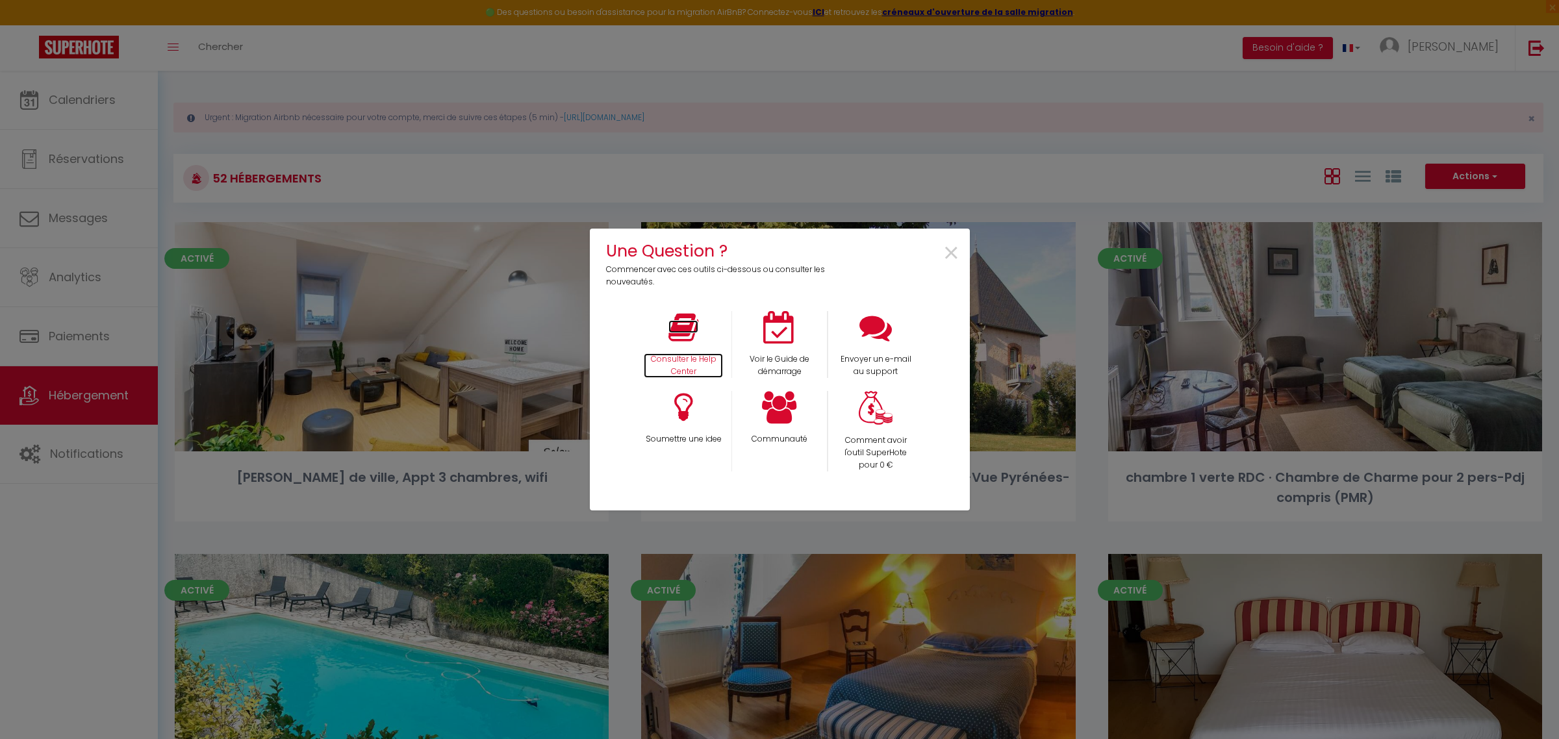
click at [697, 316] on icon at bounding box center [684, 327] width 30 height 32
click at [727, 255] on span "×" at bounding box center [952, 253] width 18 height 41
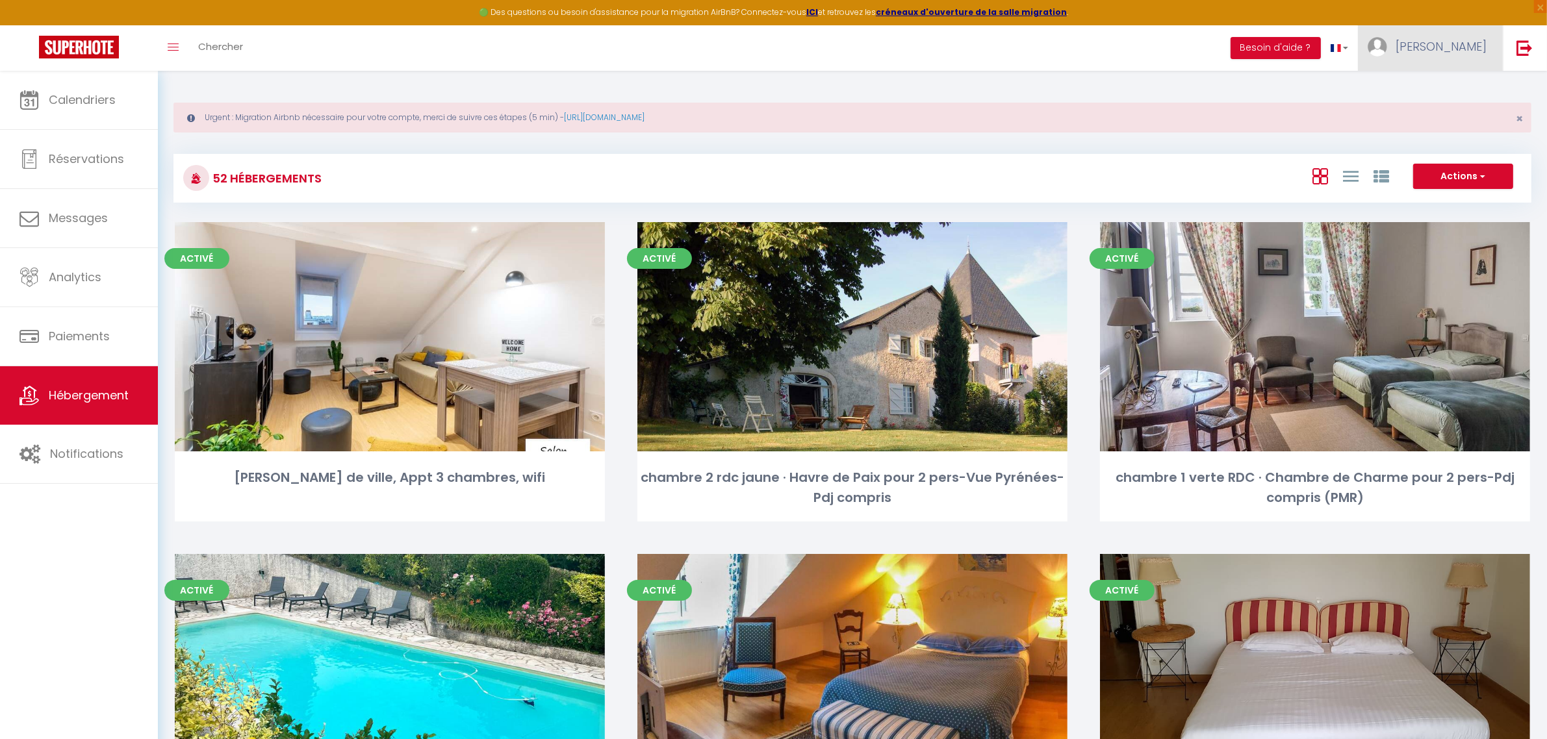
click at [727, 47] on span "[PERSON_NAME]" at bounding box center [1441, 46] width 91 height 16
click at [727, 84] on link "Paramètres" at bounding box center [1451, 90] width 96 height 22
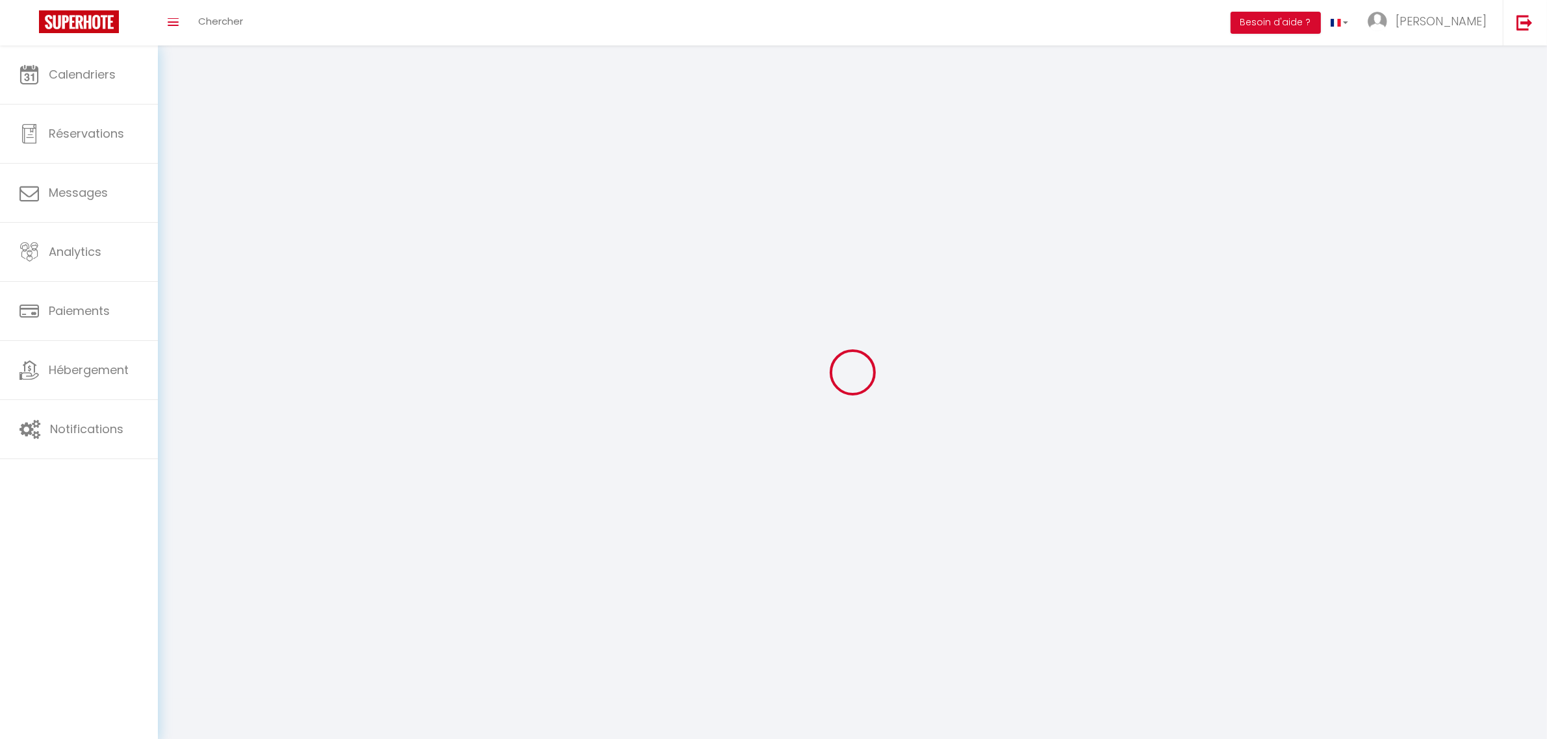
select select "28"
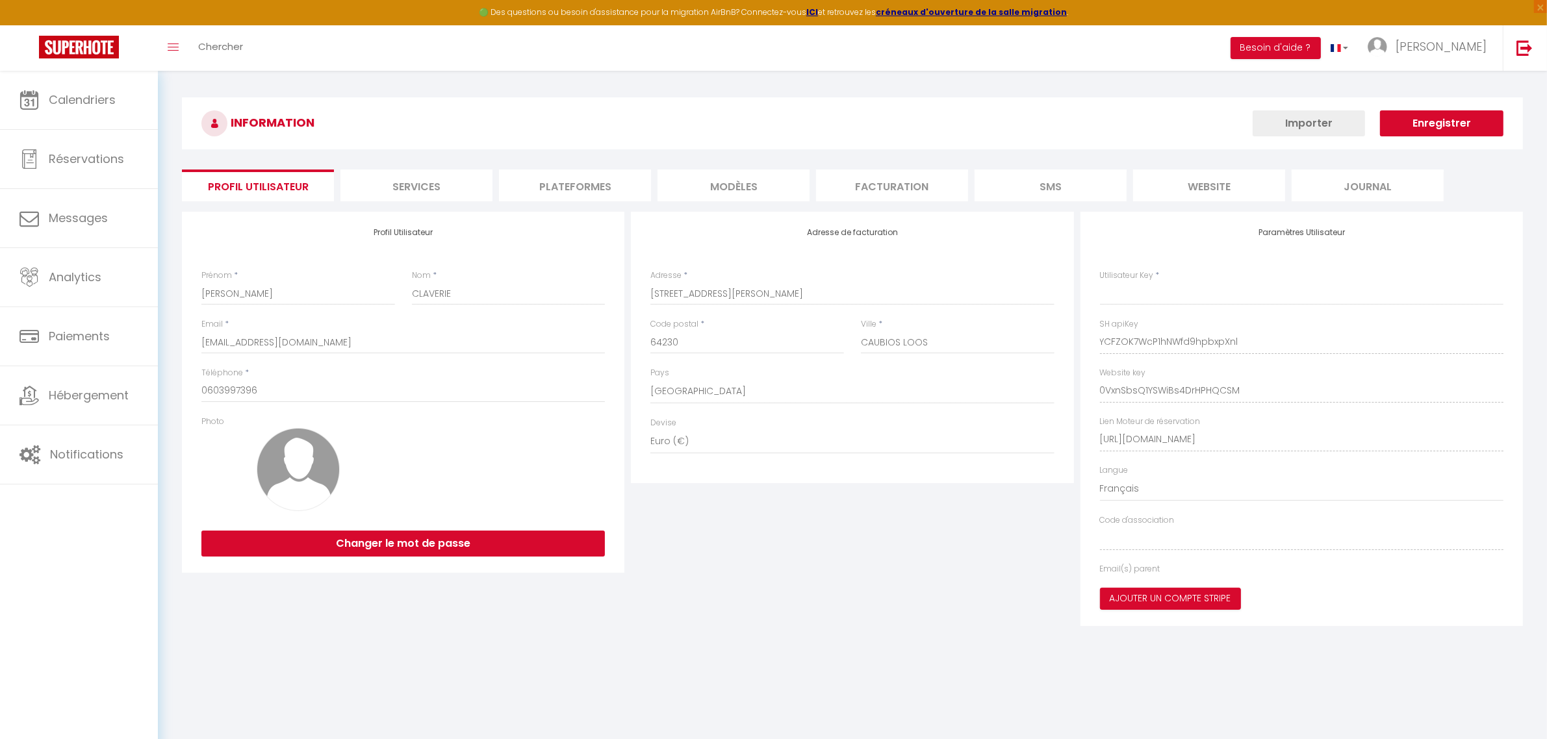
type input "YCFZOK7WcP1hNWfd9hpbxpXnl"
type input "0VxnSbsQ1YSWiBs4DrHPHQCSM"
type input "[URL][DOMAIN_NAME]"
select select "fr"
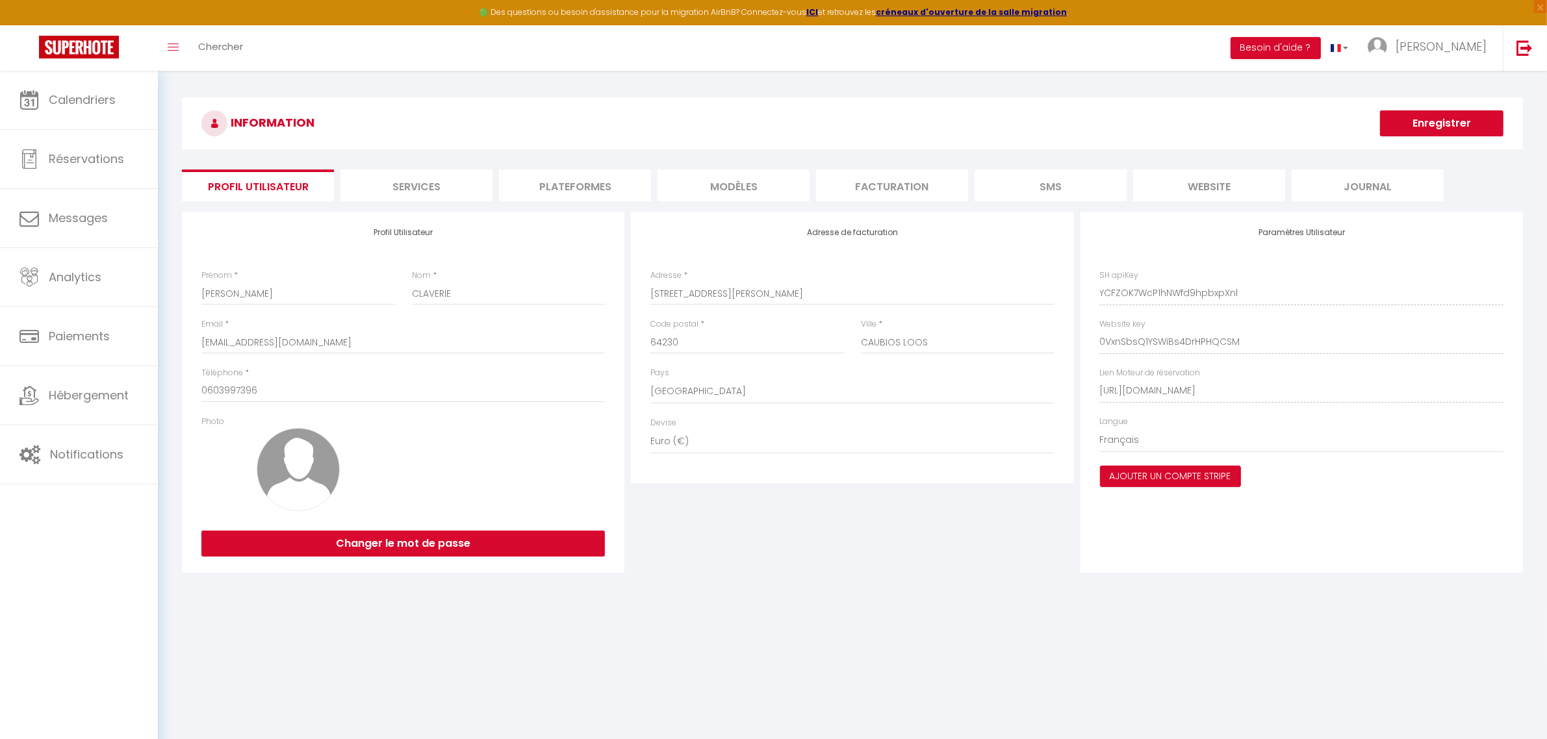
click at [585, 174] on li "Plateformes" at bounding box center [575, 186] width 152 height 32
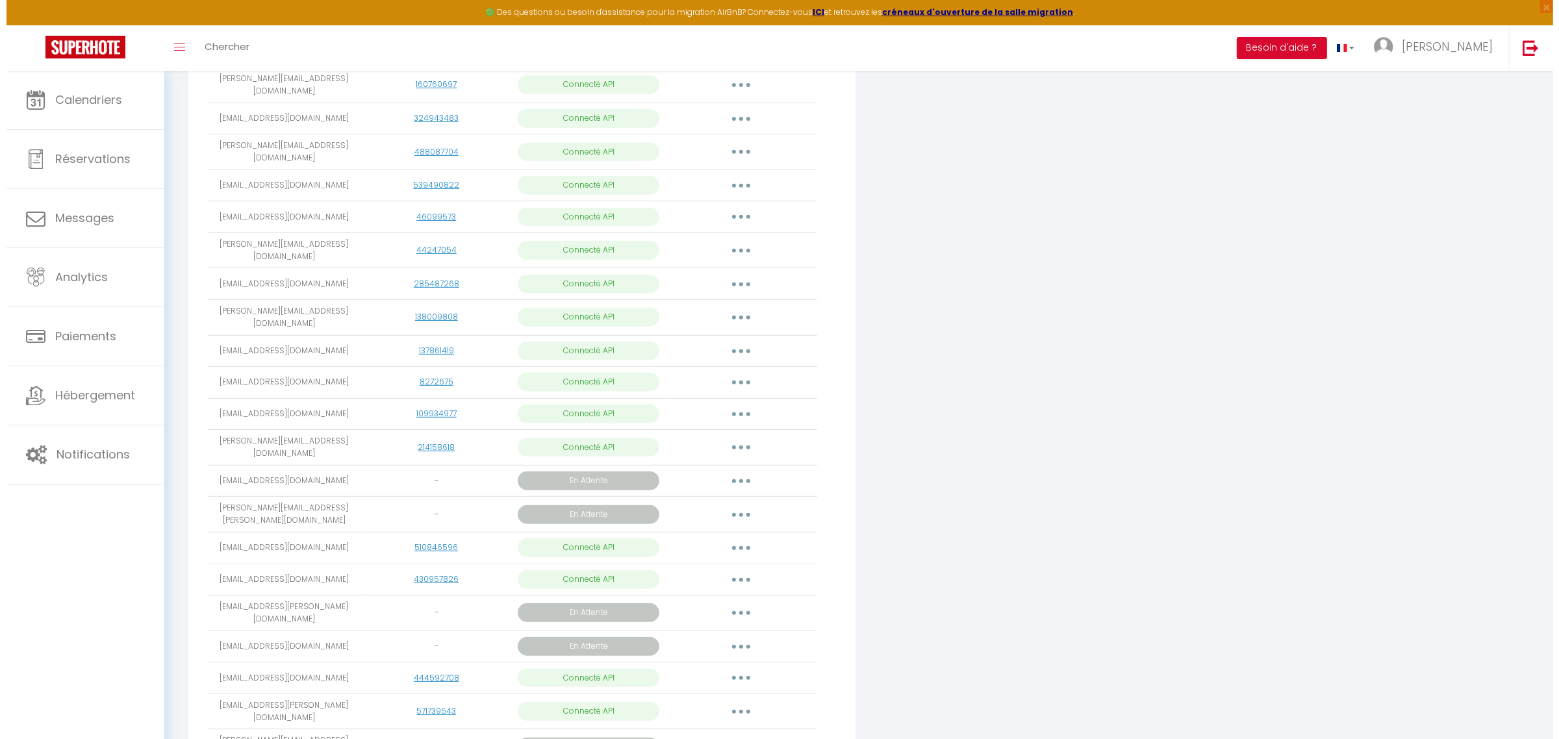
scroll to position [650, 0]
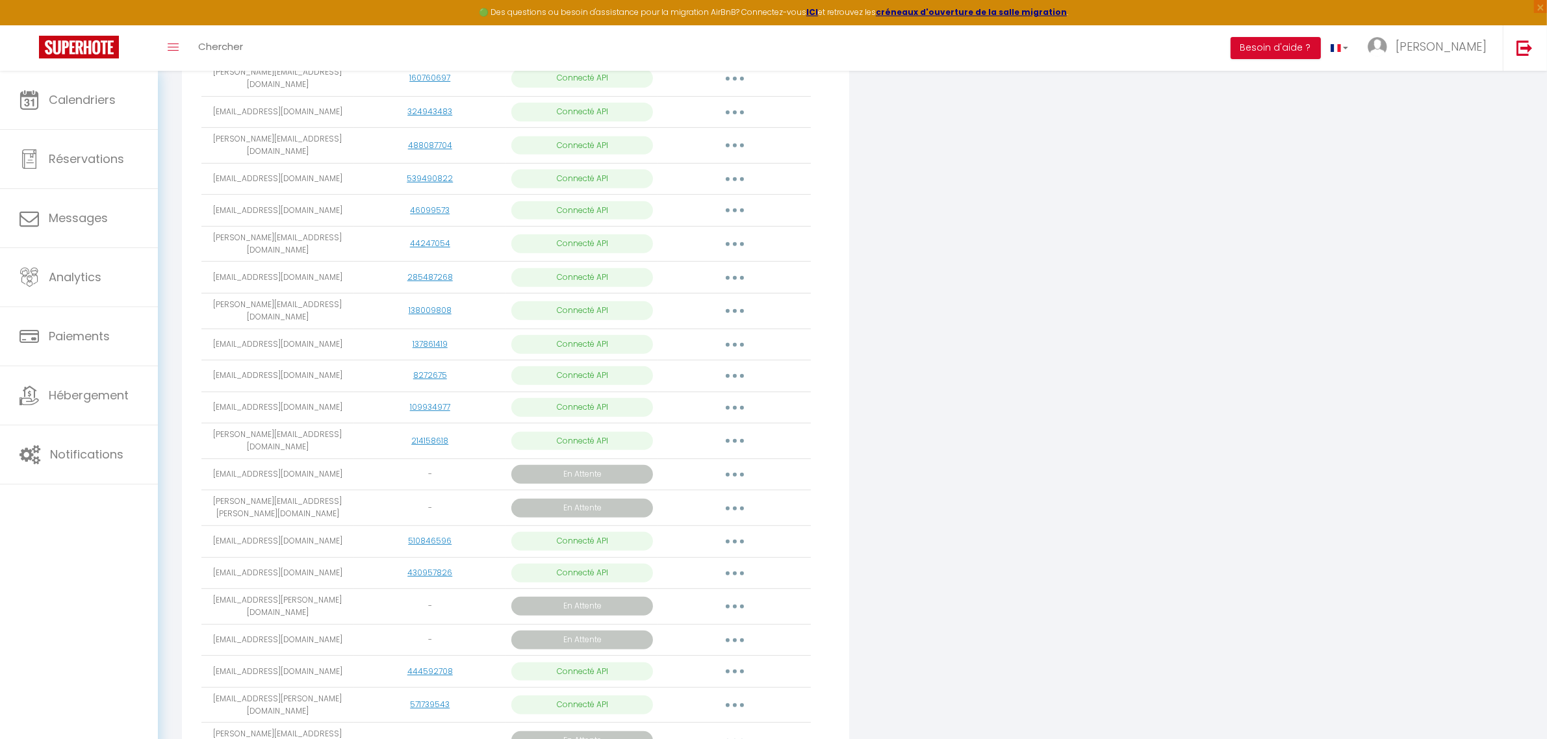
click at [727, 316] on button "button" at bounding box center [735, 475] width 36 height 21
click at [664, 316] on link "Reconnecter le compte" at bounding box center [677, 574] width 146 height 22
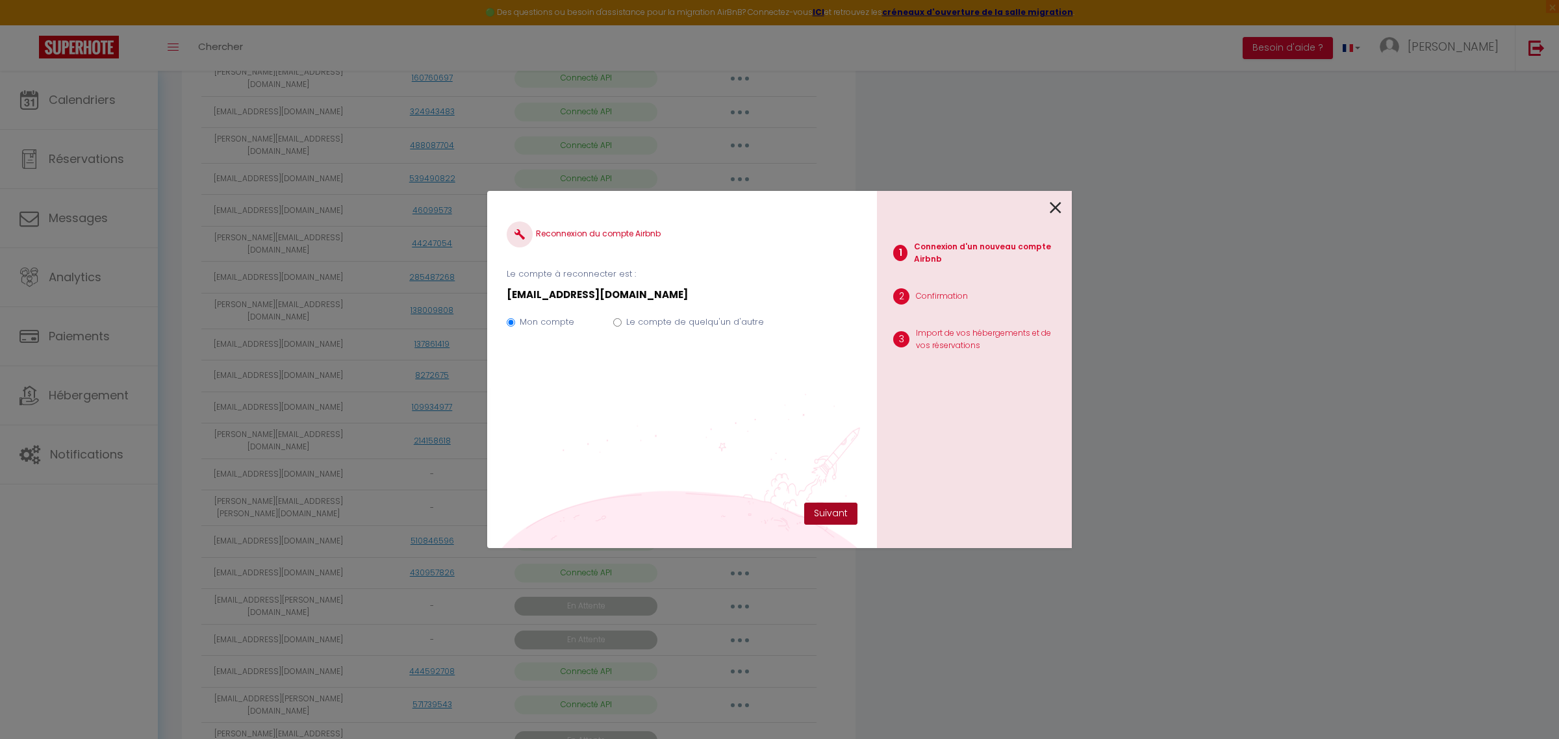
click at [727, 316] on button "Suivant" at bounding box center [830, 514] width 53 height 22
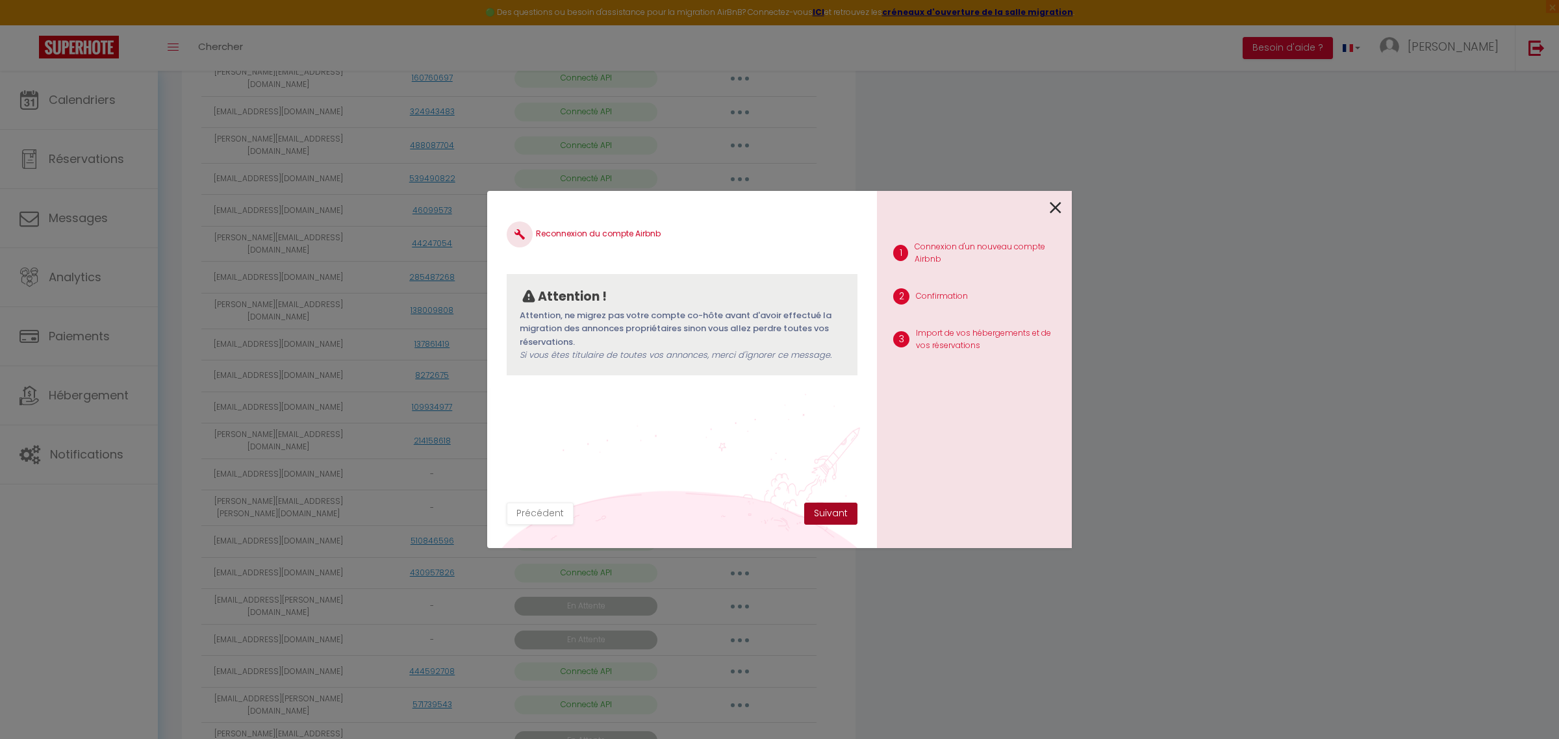
click at [727, 316] on button "Suivant" at bounding box center [830, 514] width 53 height 22
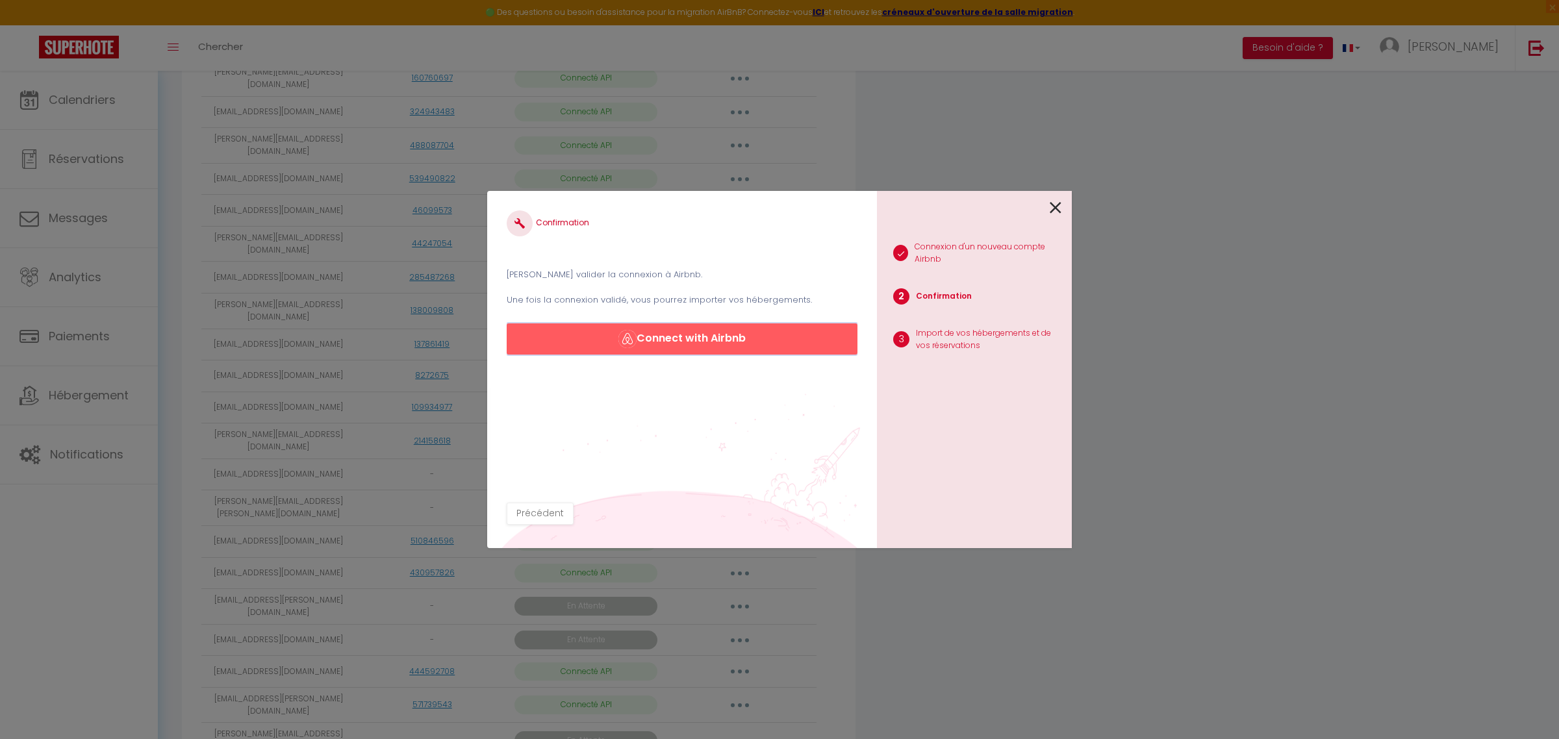
click at [727, 316] on button "Connect with Airbnb" at bounding box center [682, 339] width 351 height 31
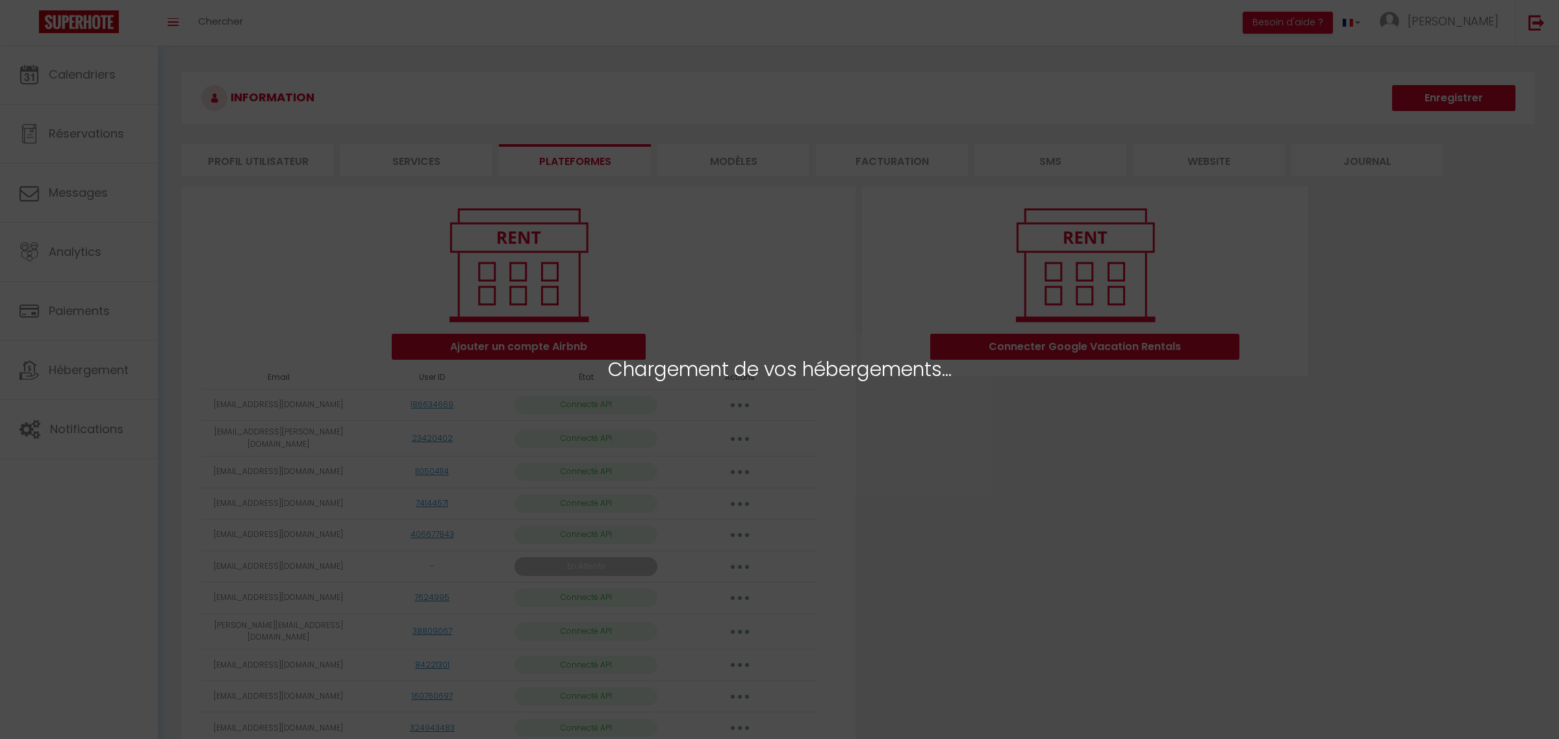
select select "22066"
select select "59752"
select select "59754"
select select "59755"
select select
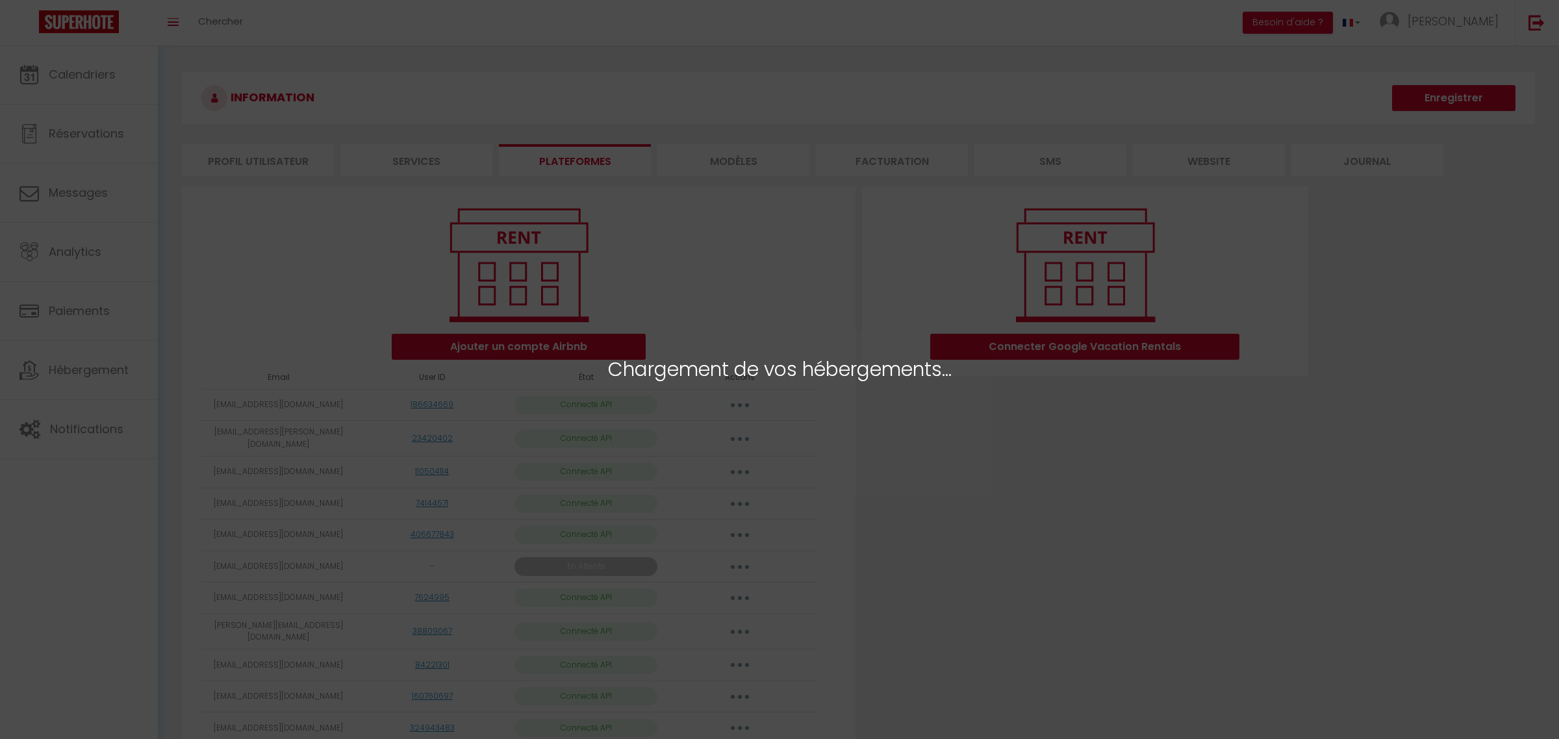
select select "45641"
select select
select select "49236"
select select "49330"
select select "52213"
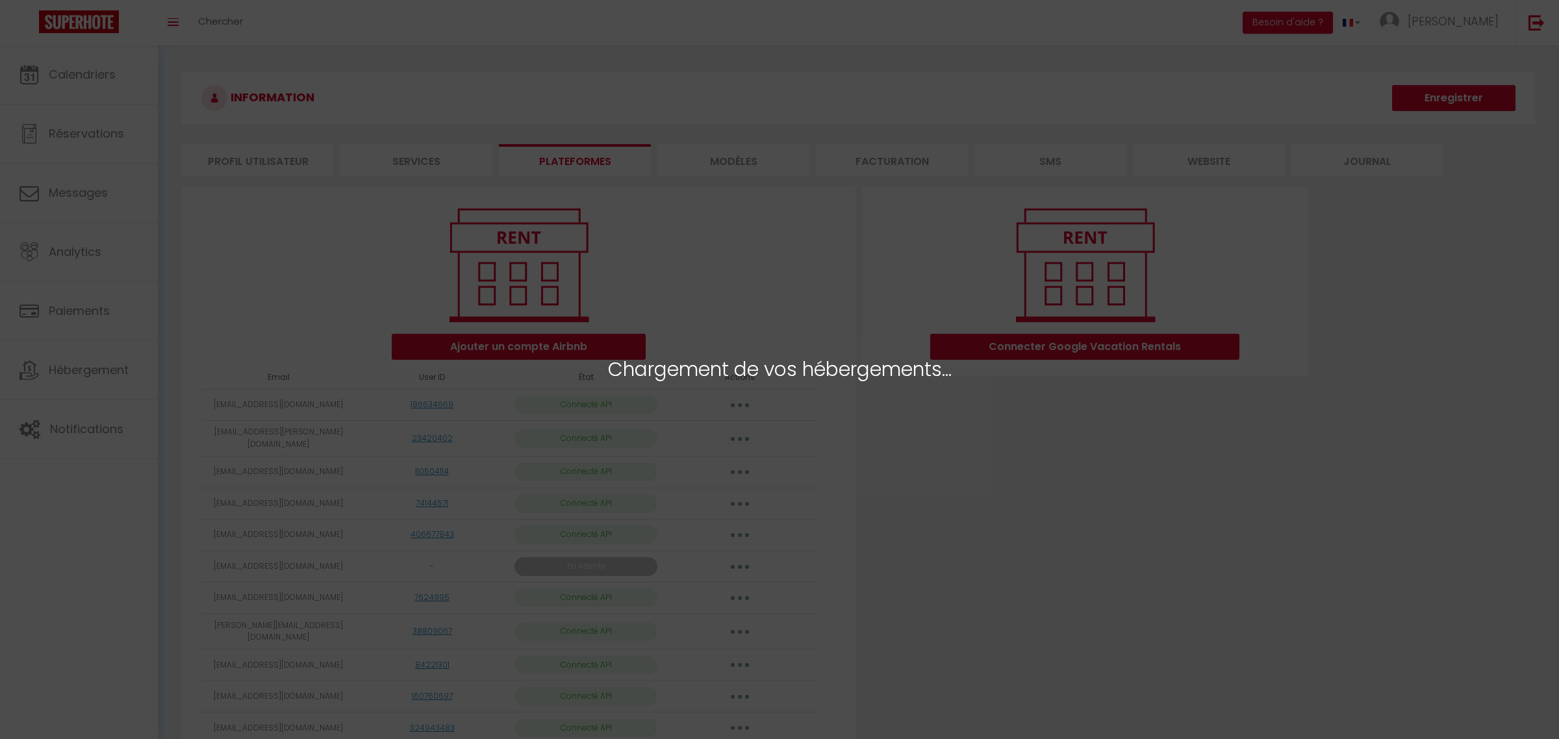
select select "60264"
select select "64597"
select select
select select "72488"
select select "72104"
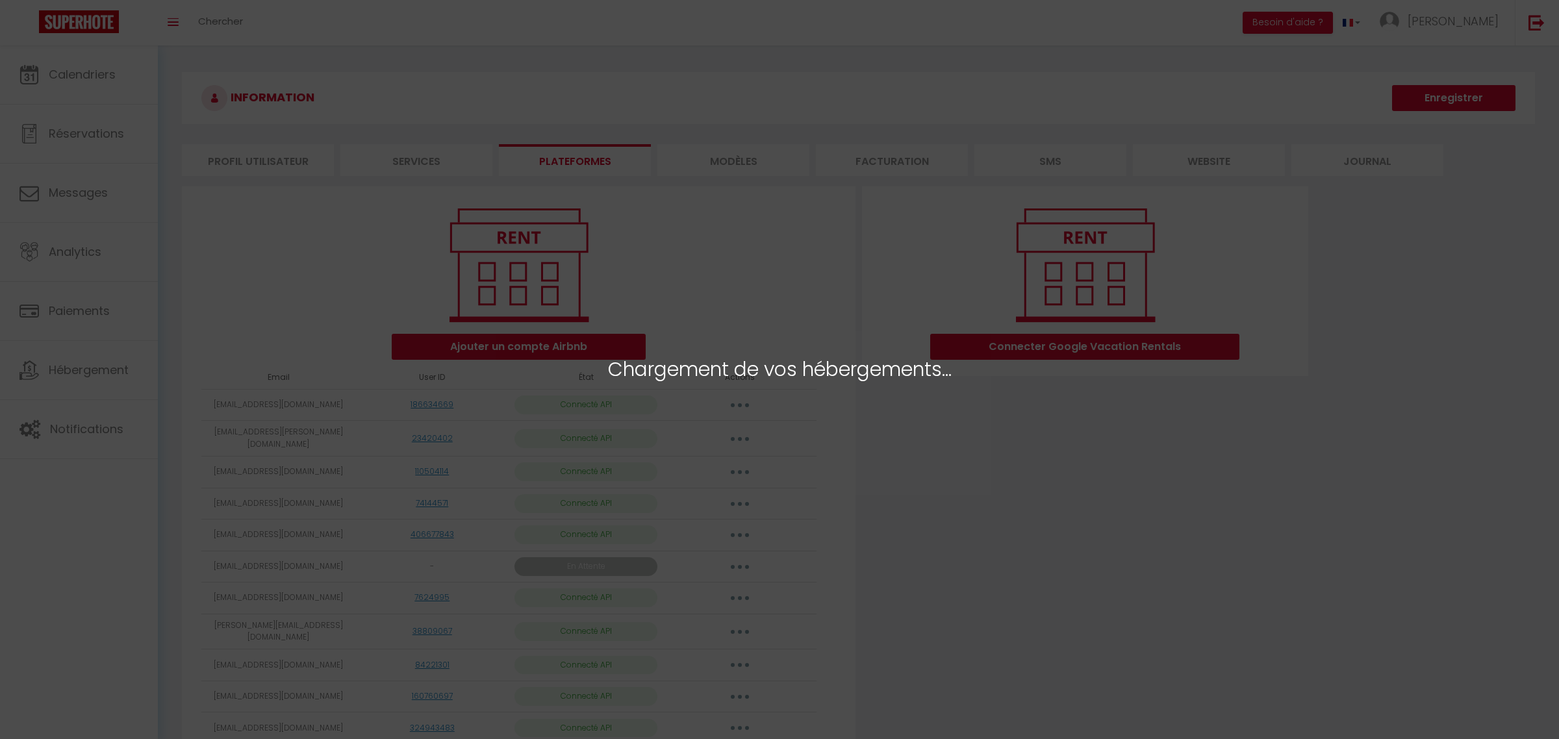
select select "72487"
select select "59748"
select select
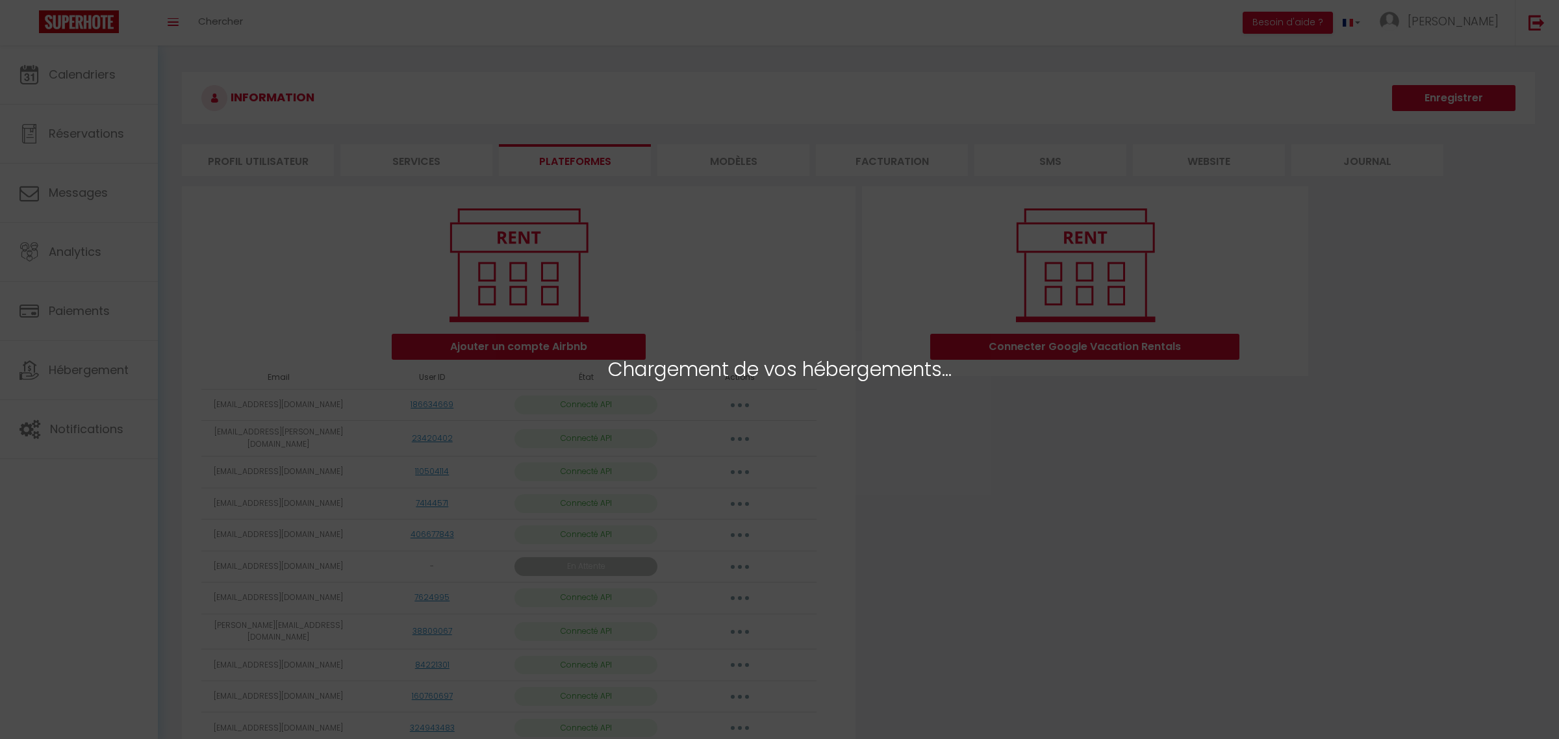
select select
select select "71616"
select select "71559"
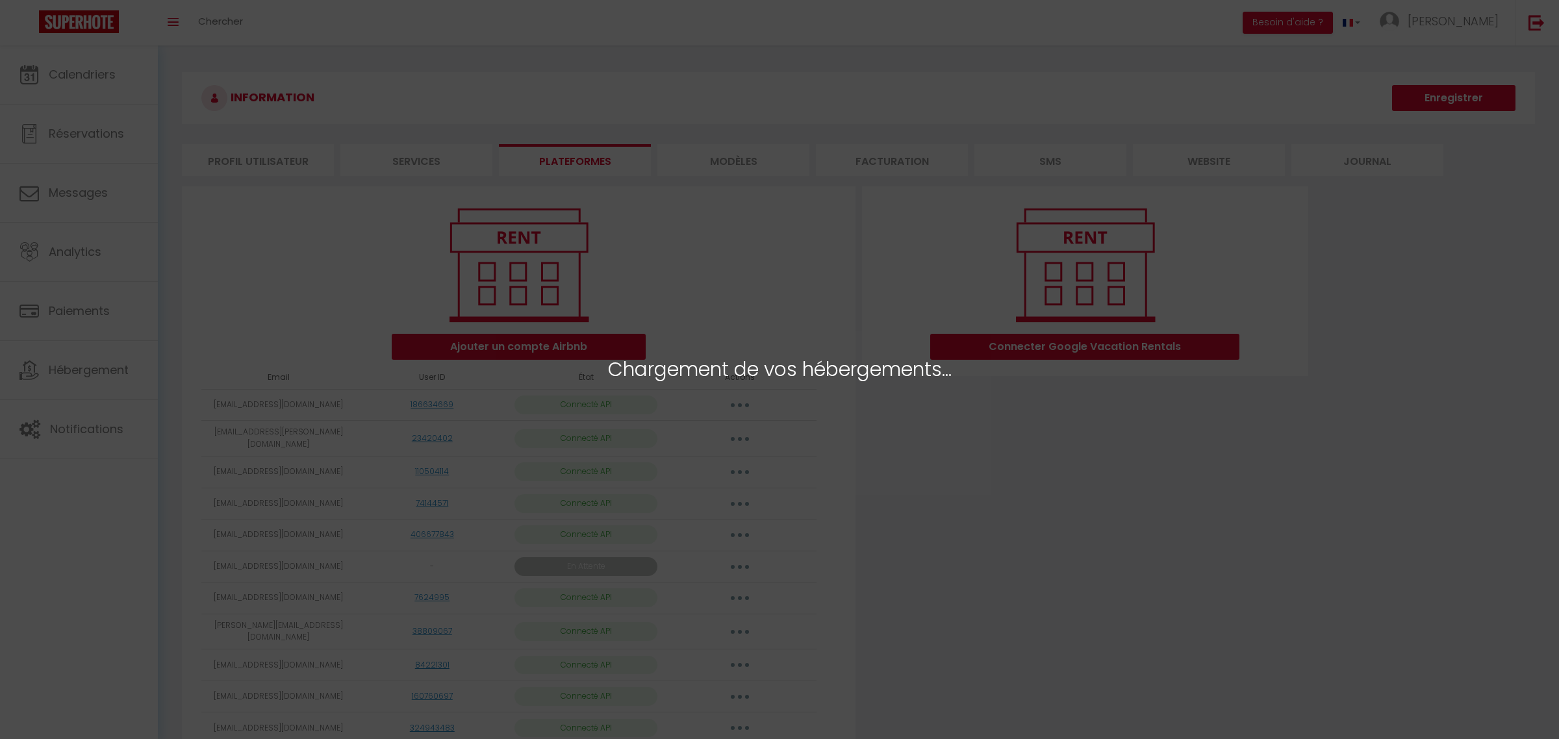
select select
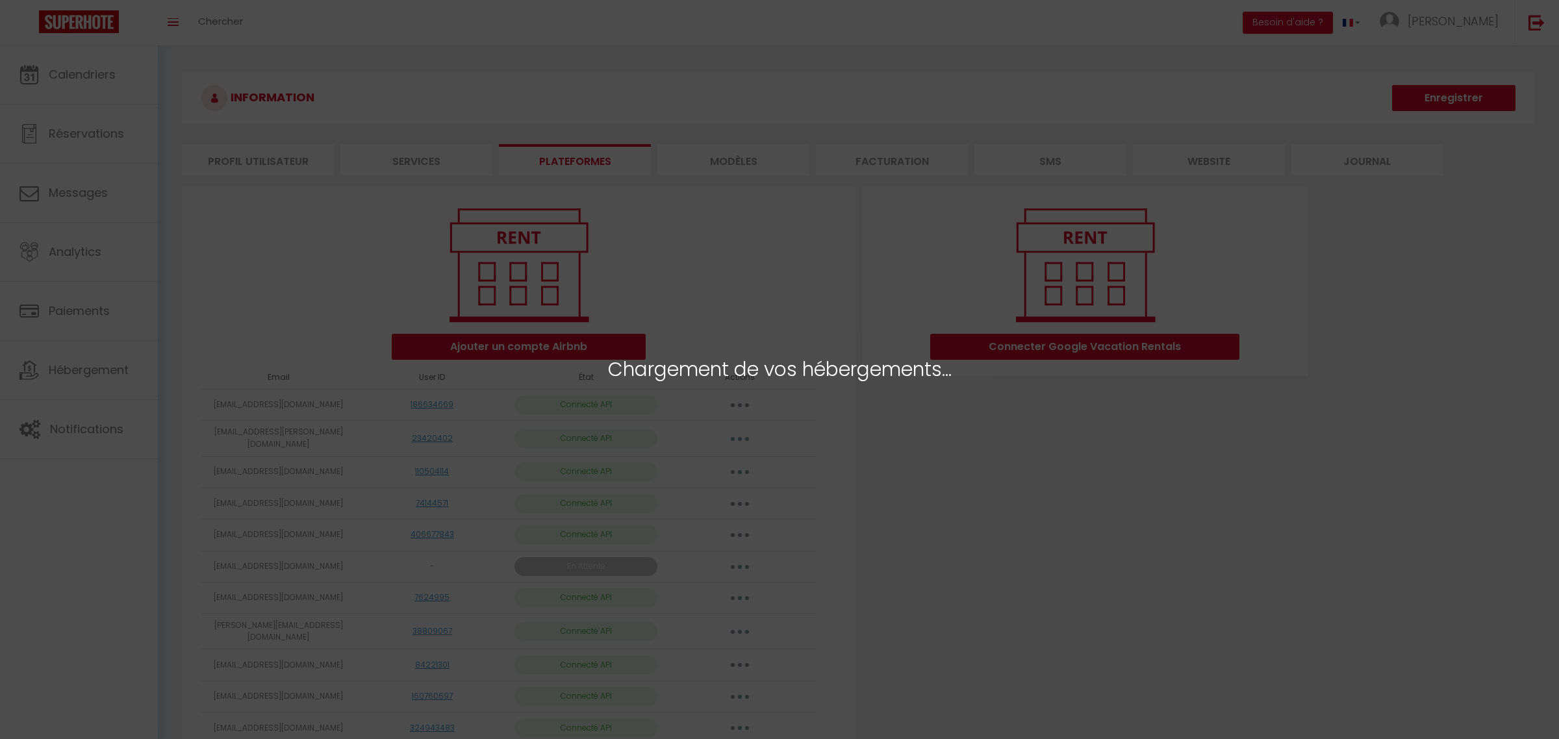
select select
select select "59744"
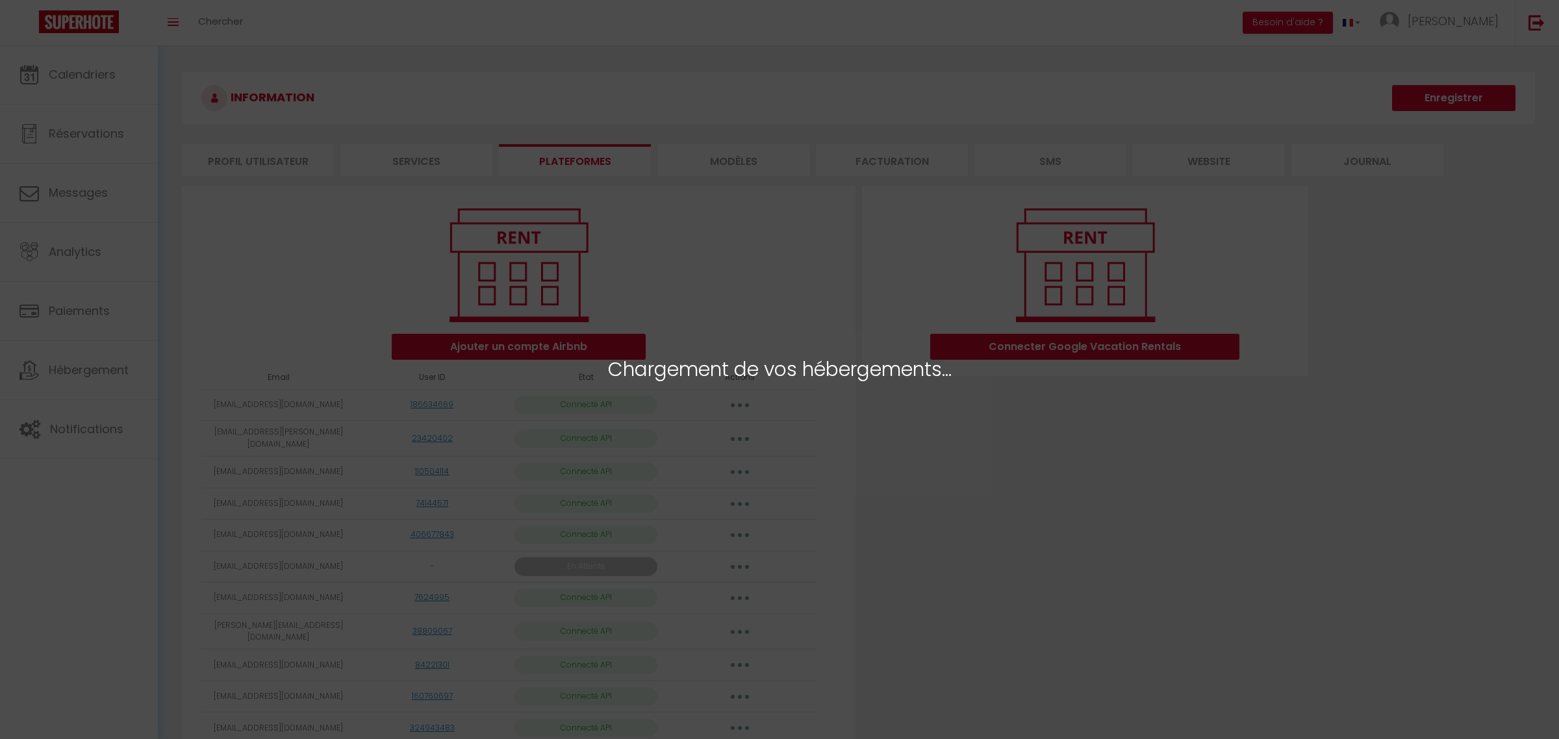
select select "59745"
select select "59774"
select select
